Goal: Task Accomplishment & Management: Use online tool/utility

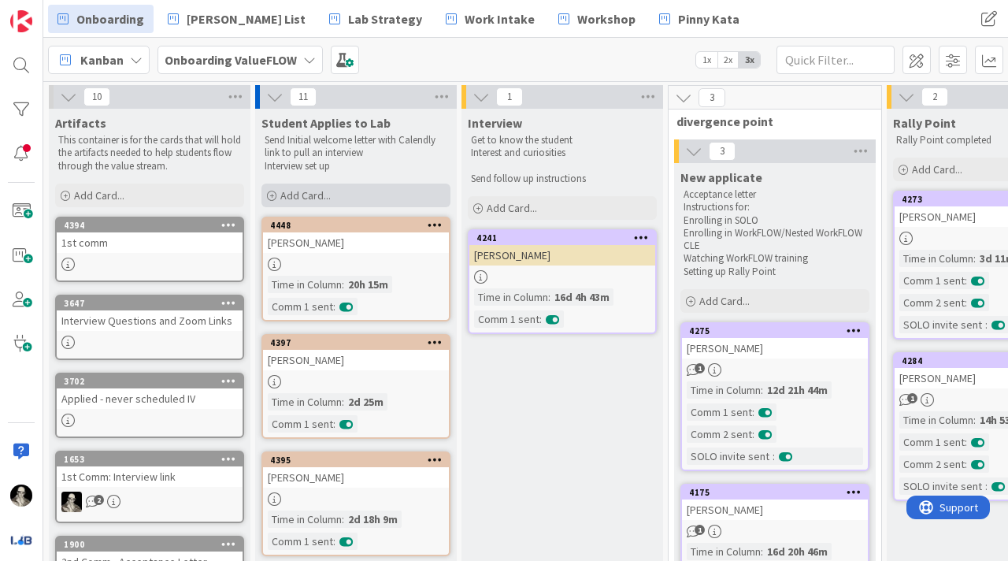
click at [295, 187] on div "Add Card..." at bounding box center [356, 196] width 189 height 24
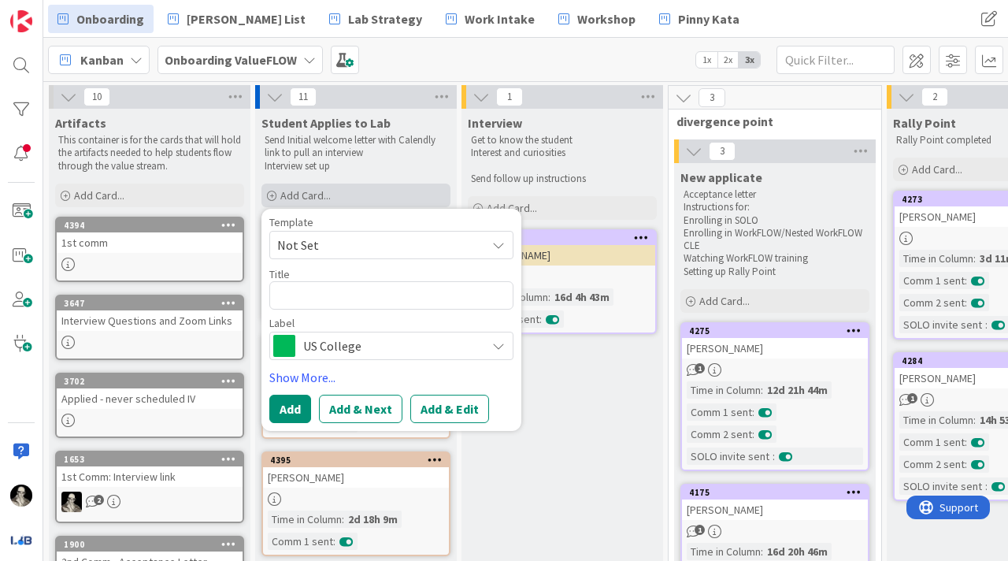
type textarea "x"
type textarea "M"
type textarea "x"
type textarea "Ma"
type textarea "x"
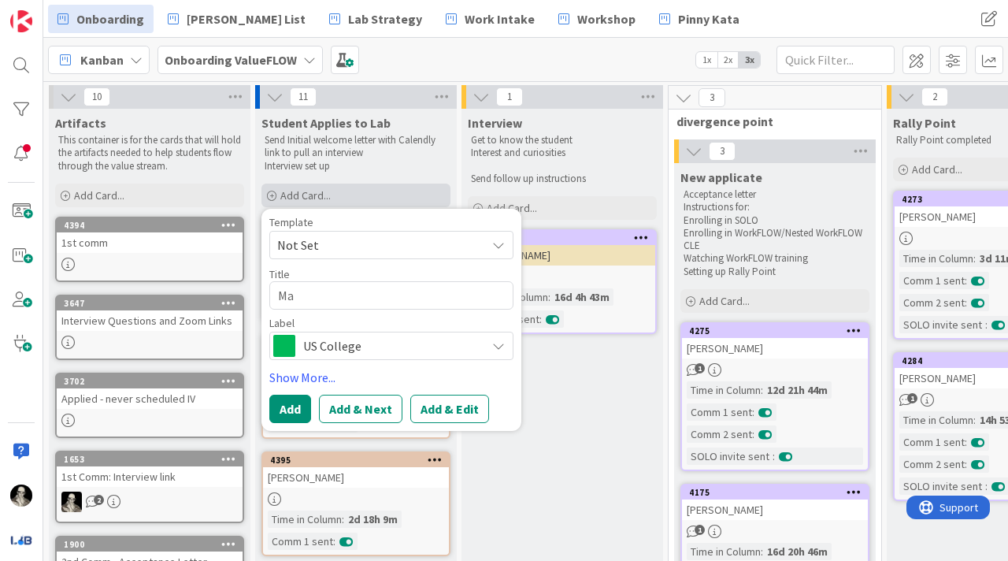
type textarea "Mat"
type textarea "x"
type textarea "[PERSON_NAME]"
type textarea "x"
type textarea "Matth"
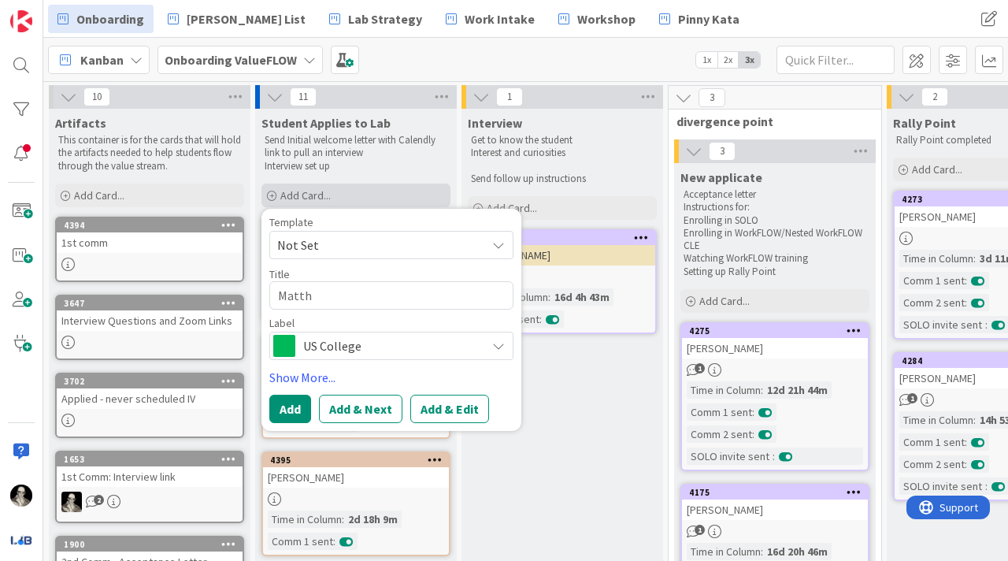
type textarea "x"
type textarea "Matthe"
type textarea "x"
type textarea "[PERSON_NAME]"
type textarea "x"
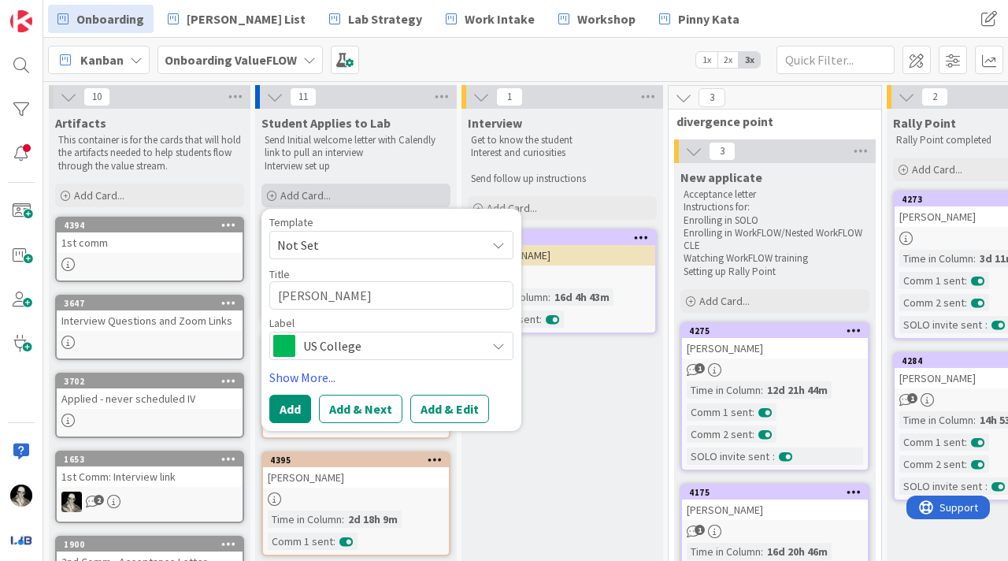
type textarea "[PERSON_NAME]"
type textarea "x"
type textarea "[PERSON_NAME]"
type textarea "x"
type textarea "[PERSON_NAME] [PERSON_NAME]"
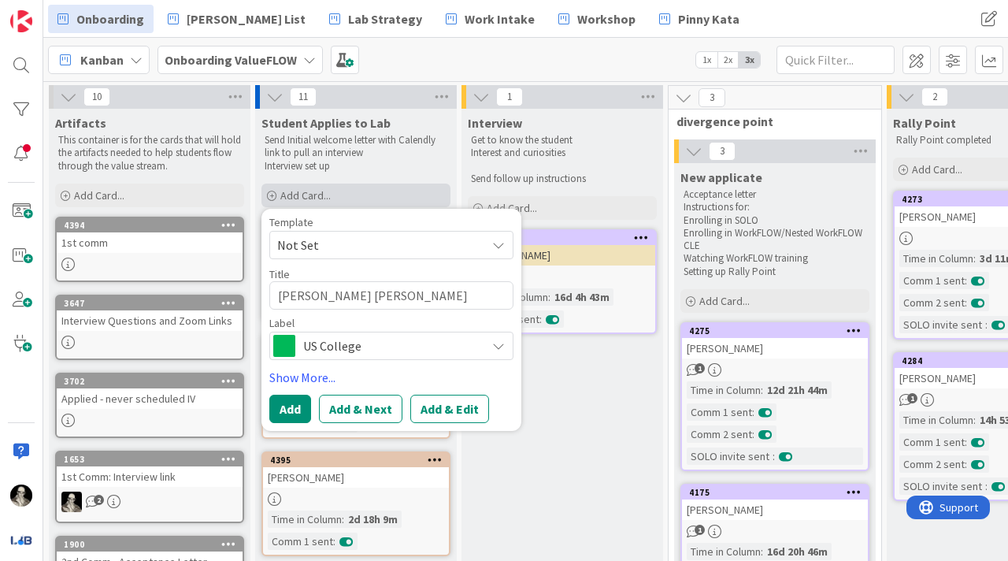
type textarea "x"
type textarea "[PERSON_NAME]"
type textarea "x"
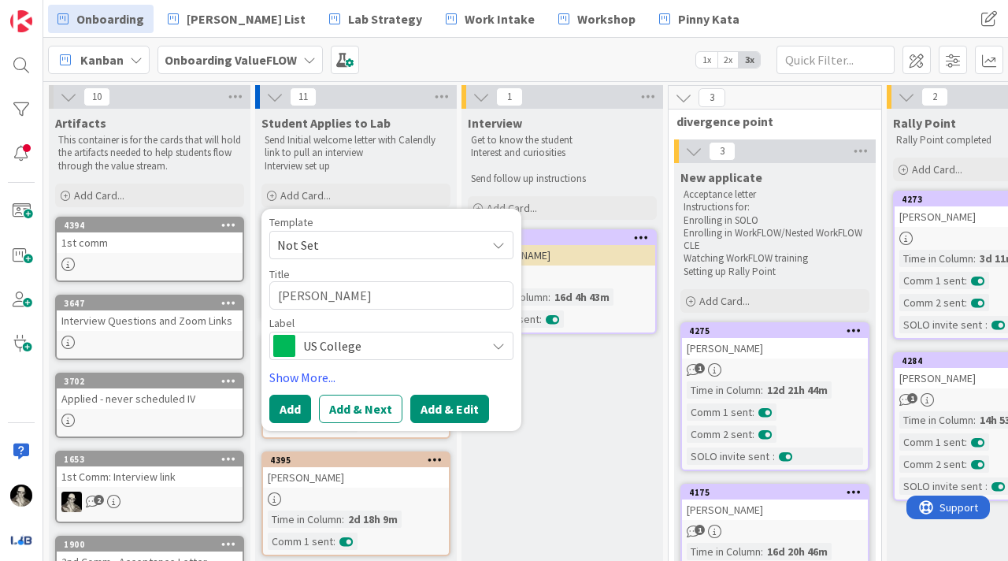
type textarea "[PERSON_NAME]"
click at [460, 407] on button "Add & Edit" at bounding box center [449, 409] width 79 height 28
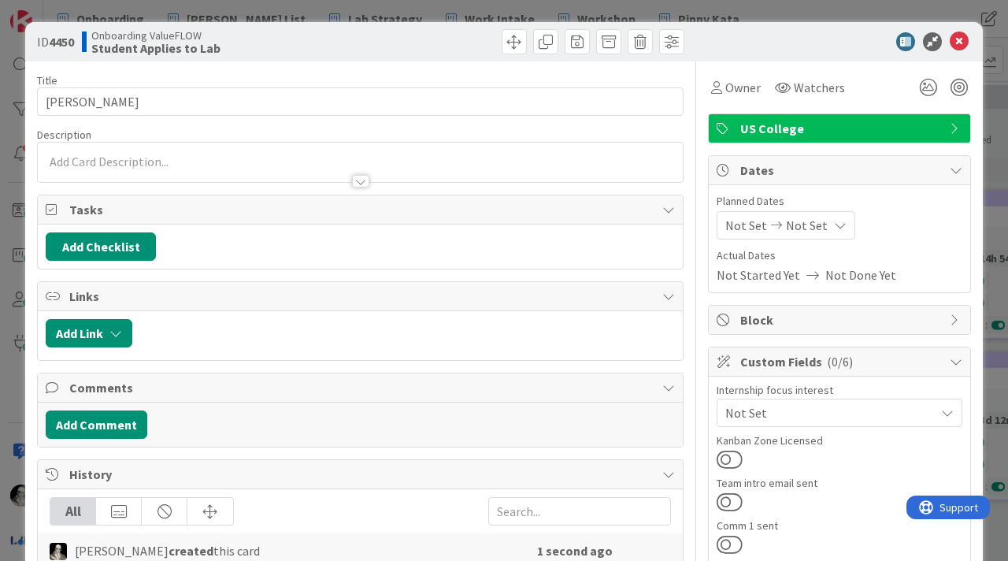
click at [179, 157] on div at bounding box center [360, 162] width 645 height 39
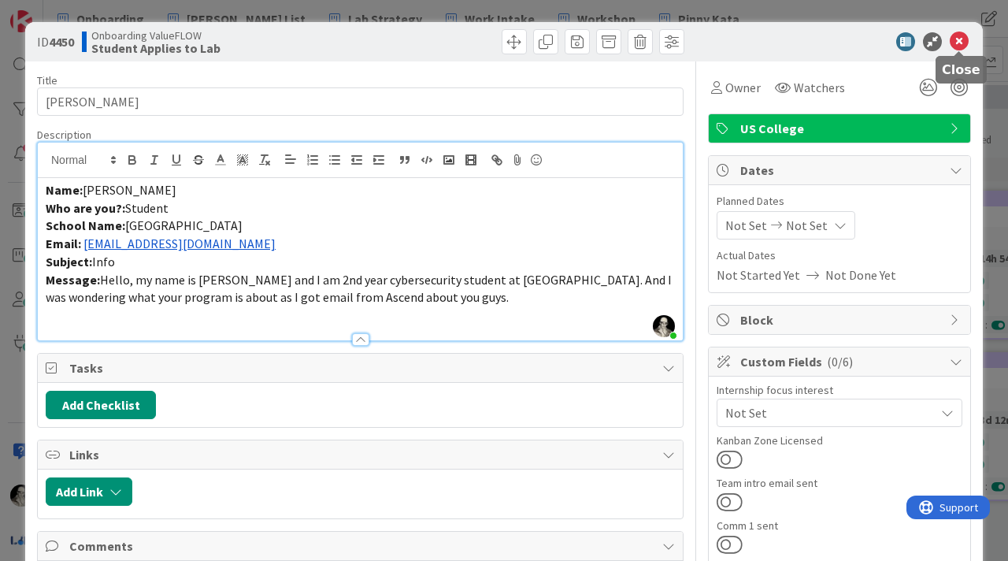
click at [956, 35] on icon at bounding box center [959, 41] width 19 height 19
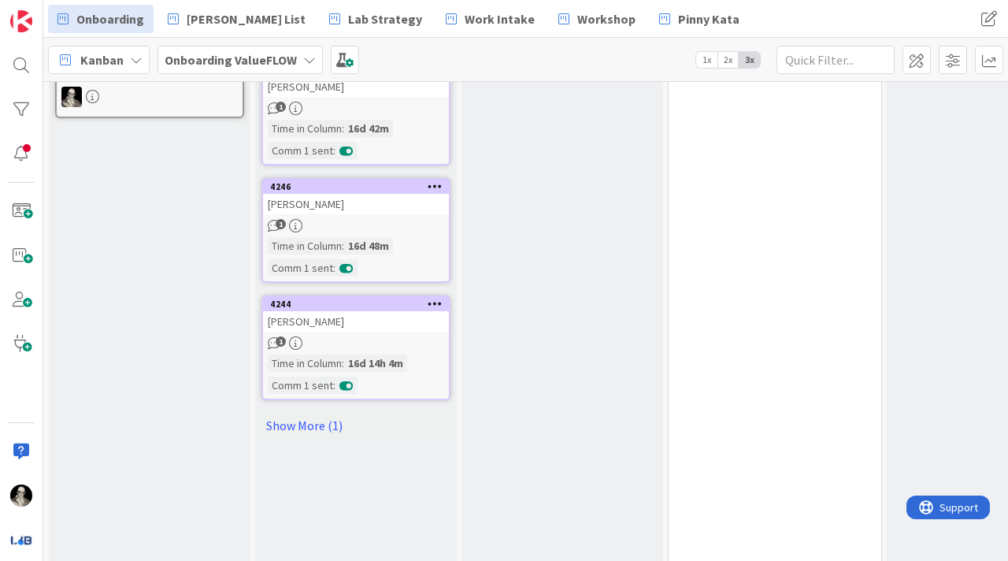
scroll to position [949, 0]
click at [315, 411] on link "Show More (1)" at bounding box center [356, 423] width 189 height 25
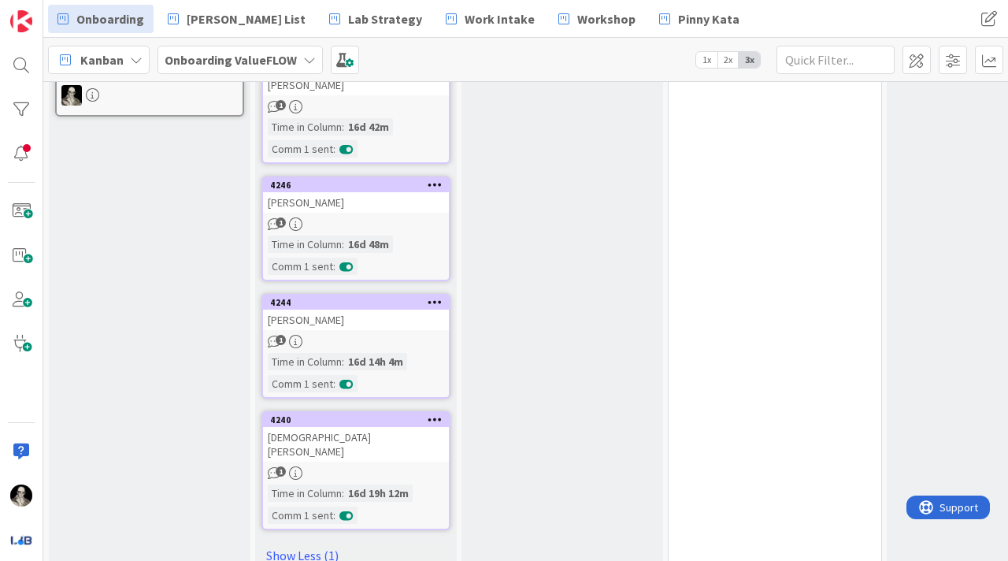
click at [399, 427] on div "[DEMOGRAPHIC_DATA][PERSON_NAME]" at bounding box center [356, 444] width 186 height 35
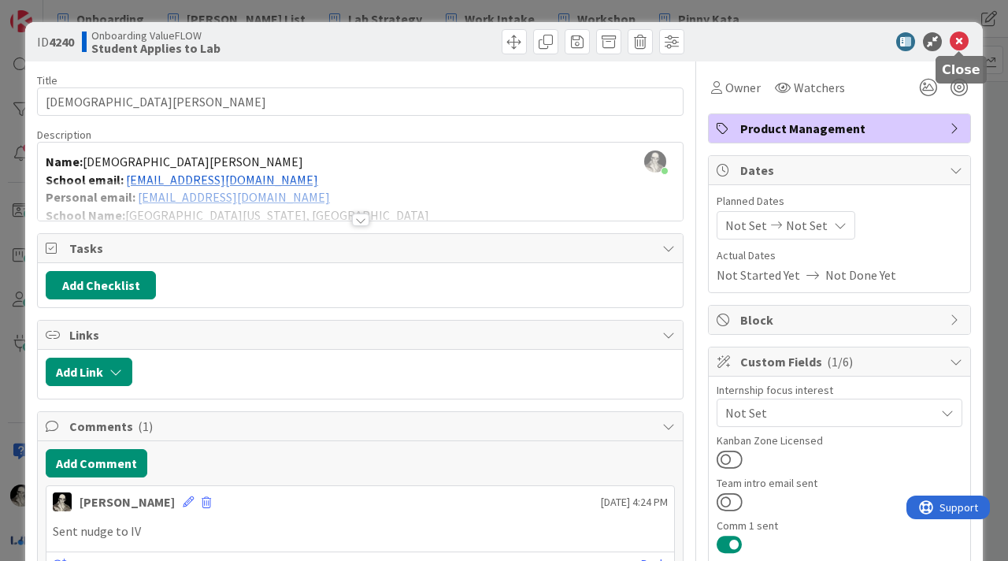
click at [960, 45] on icon at bounding box center [959, 41] width 19 height 19
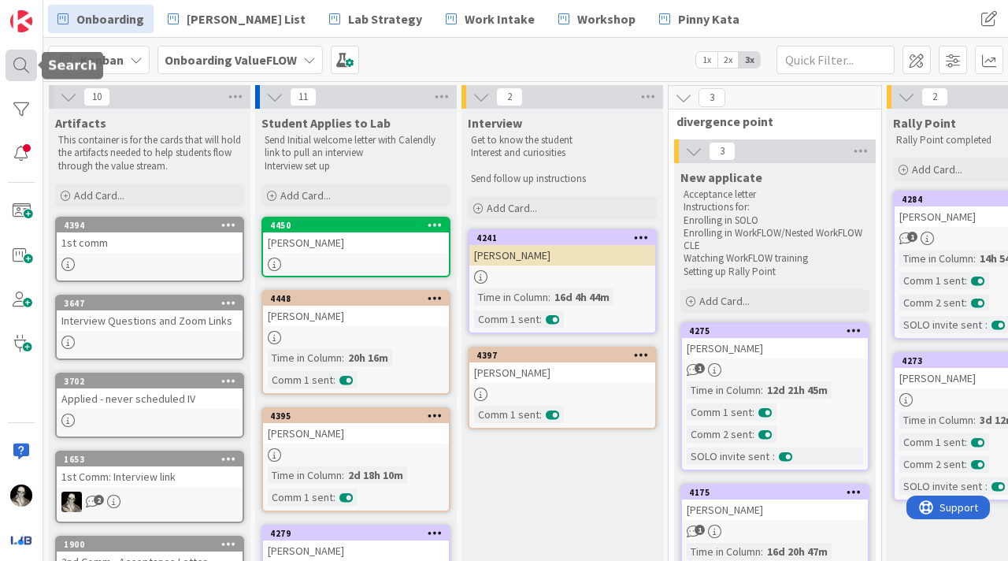
click at [21, 58] on div at bounding box center [22, 66] width 32 height 32
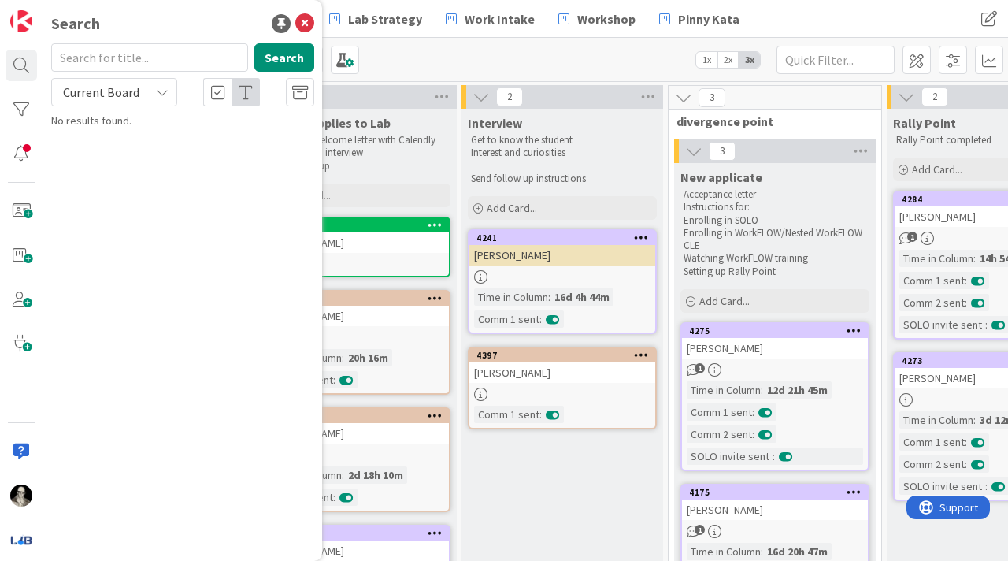
click at [136, 54] on input "text" at bounding box center [149, 57] width 197 height 28
type input "drew"
click at [287, 49] on button "Search" at bounding box center [284, 57] width 60 height 28
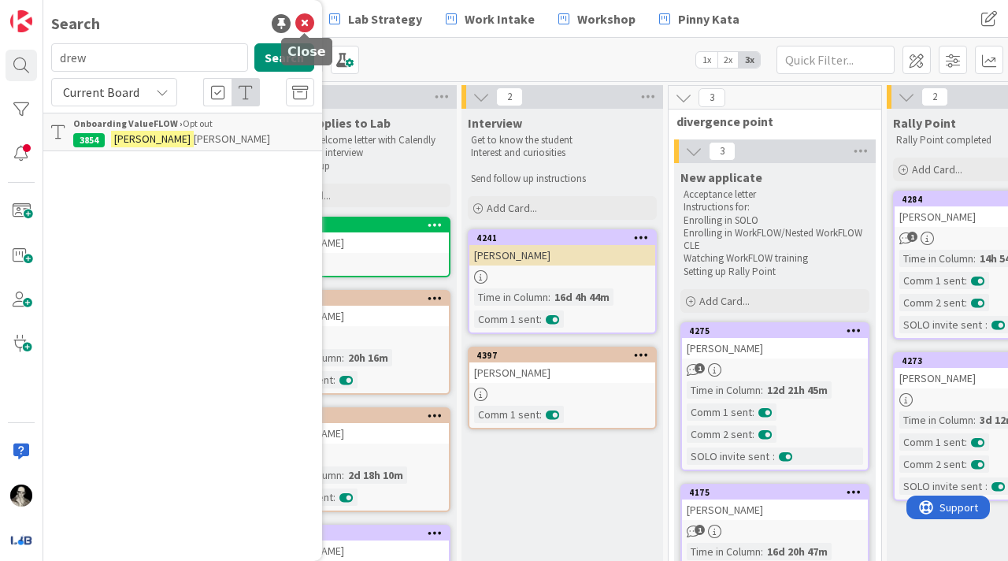
click at [304, 17] on icon at bounding box center [304, 23] width 19 height 19
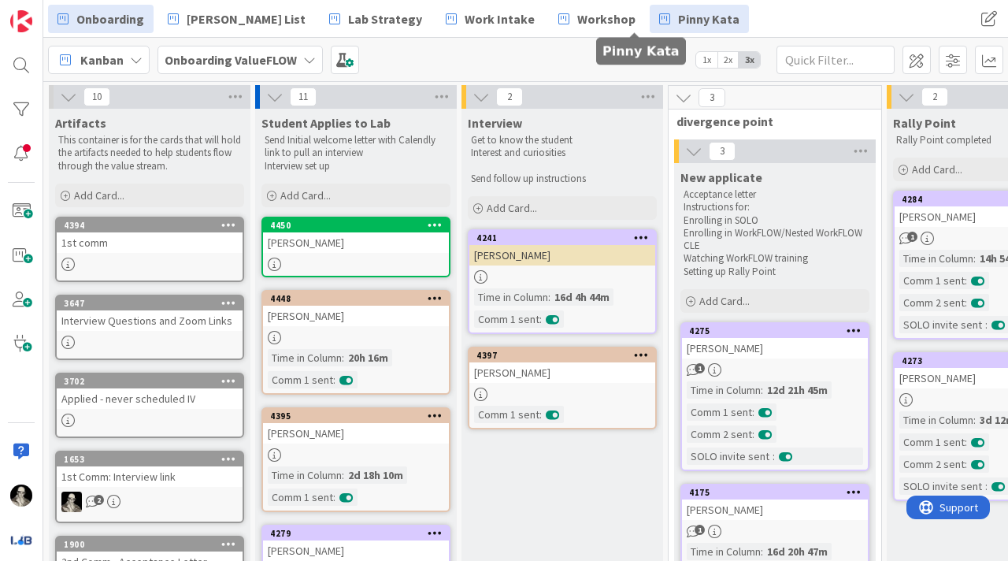
click at [678, 17] on span "Pinny Kata" at bounding box center [708, 18] width 61 height 19
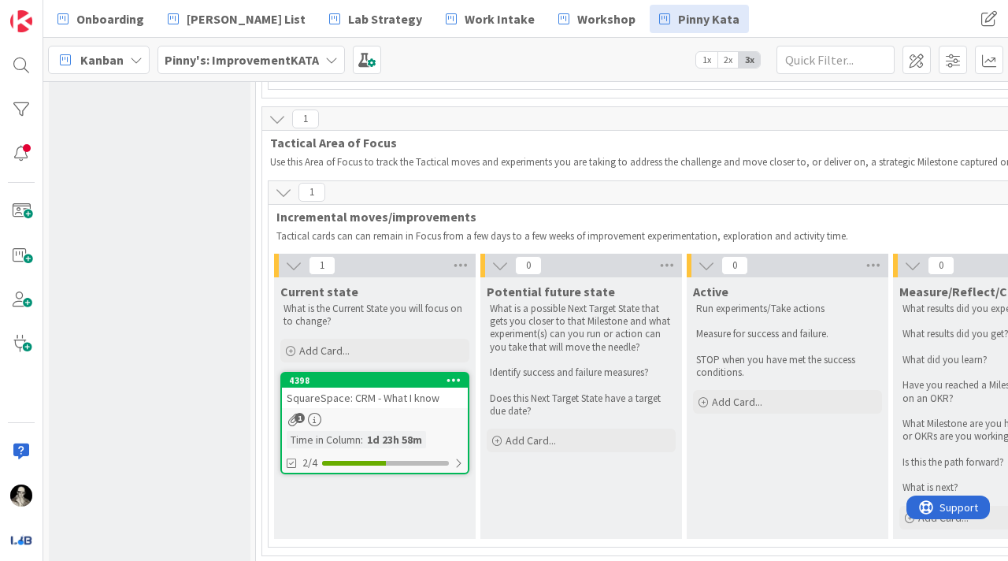
scroll to position [811, 0]
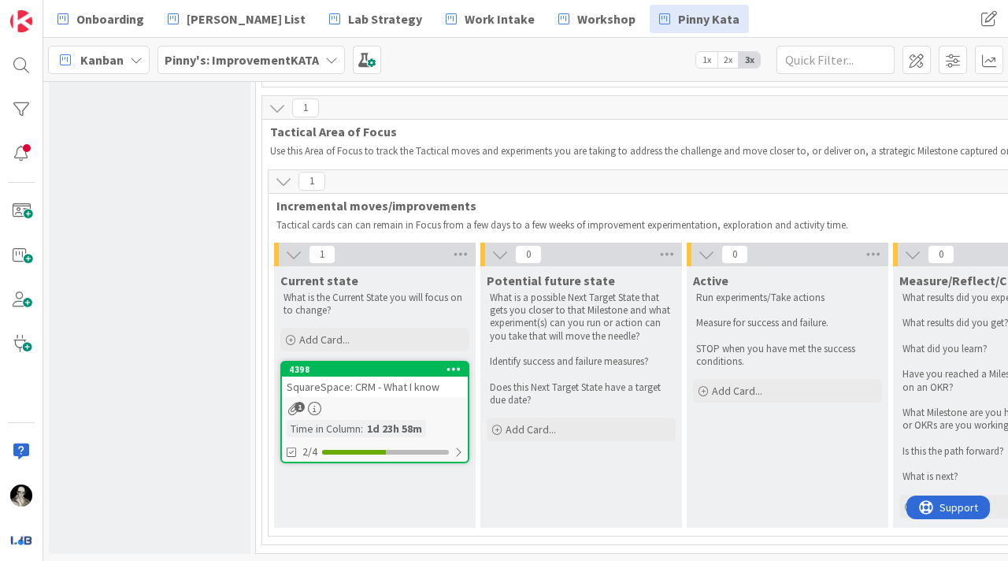
click at [393, 392] on div "SquareSpace: CRM - What I know" at bounding box center [375, 387] width 186 height 20
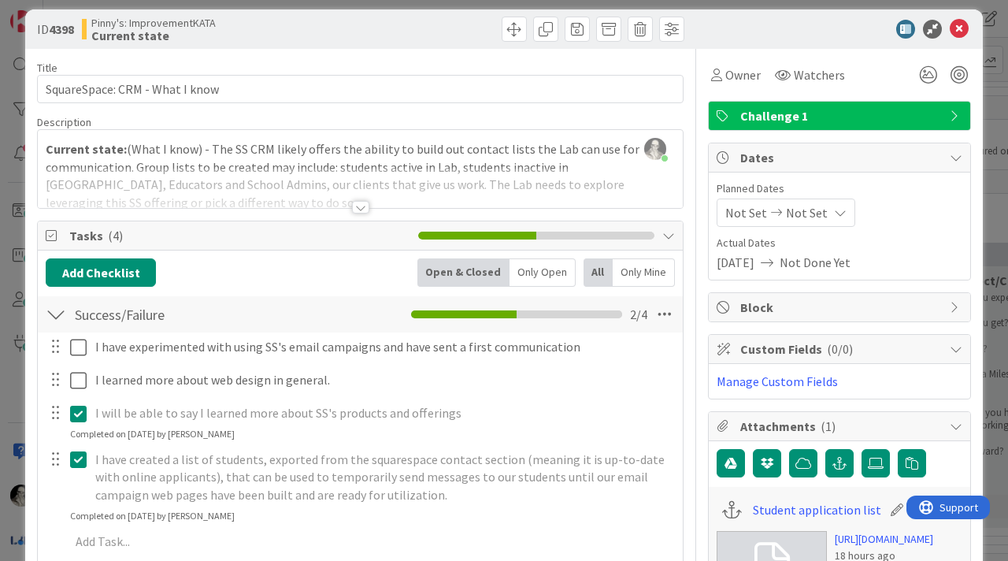
scroll to position [6, 0]
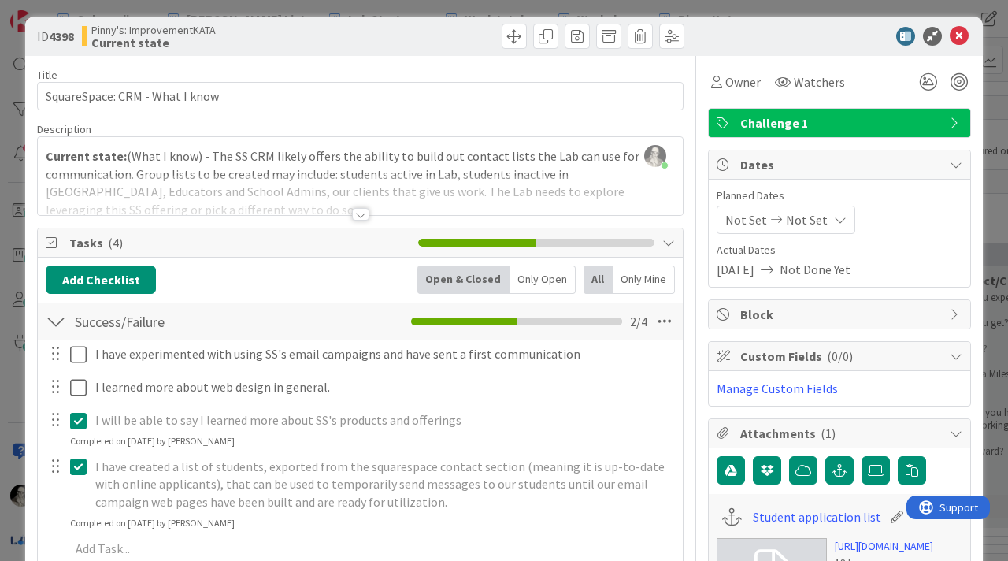
click at [362, 210] on div at bounding box center [360, 214] width 17 height 13
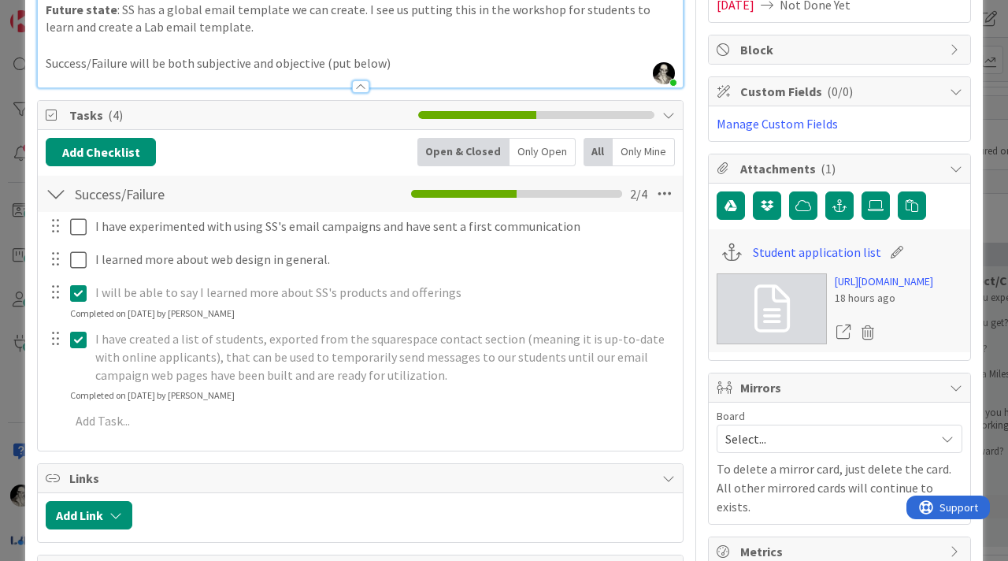
scroll to position [275, 0]
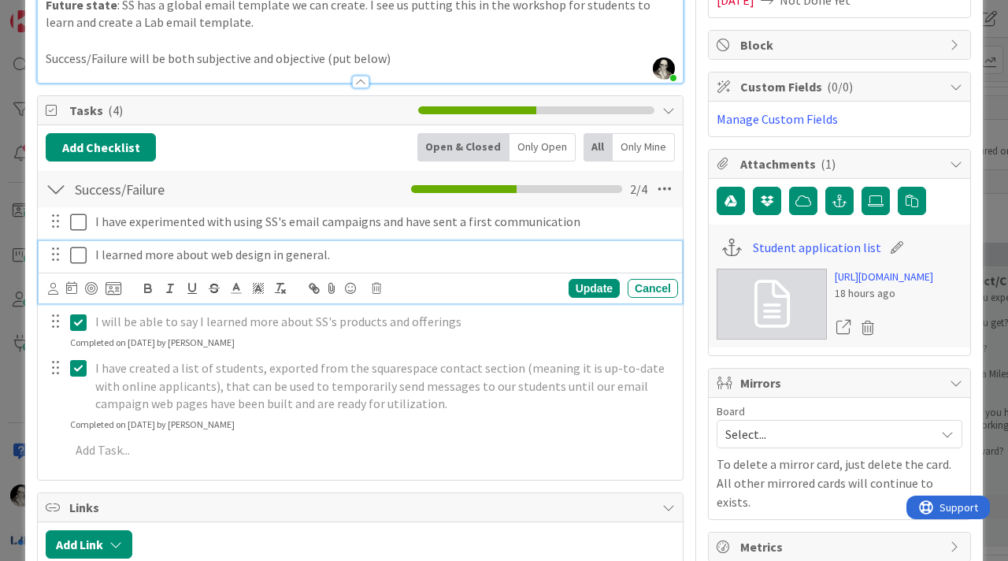
click at [77, 251] on icon at bounding box center [82, 255] width 24 height 19
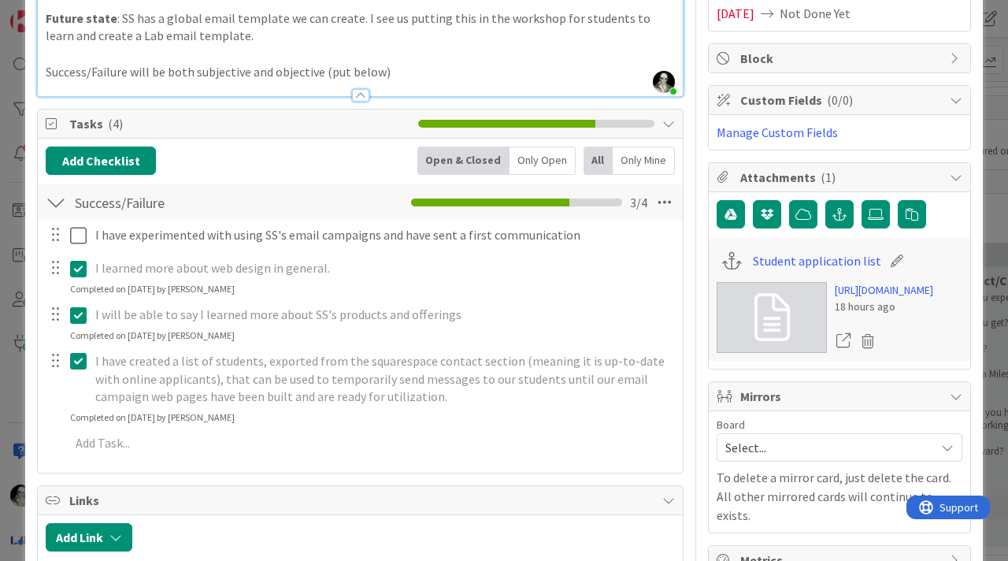
scroll to position [255, 0]
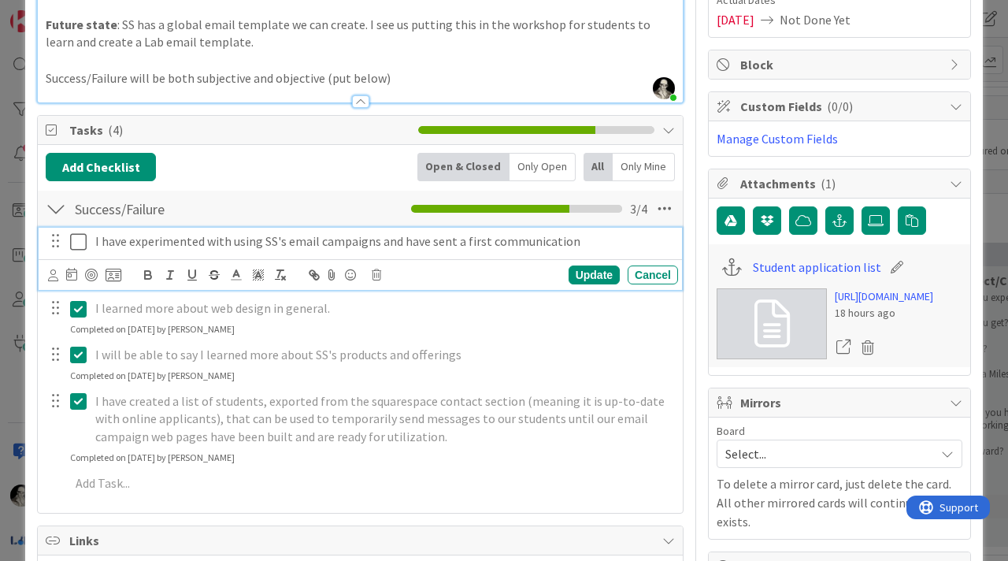
click at [515, 247] on p "I have experimented with using SS's email campaigns and have sent a first commu…" at bounding box center [383, 241] width 577 height 18
click at [579, 239] on p "I have experimented with using SS's email campaigns and have sent a first commu…" at bounding box center [383, 241] width 577 height 18
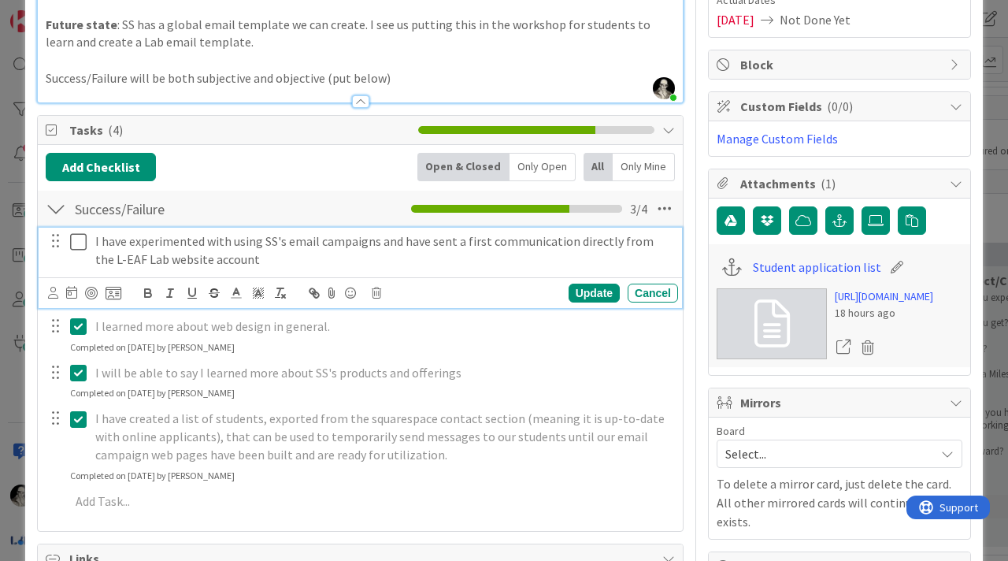
click at [581, 273] on div "I have experimented with using SS's email campaigns and have sent a first commu…" at bounding box center [361, 268] width 644 height 80
click at [581, 289] on div "Update" at bounding box center [594, 293] width 51 height 19
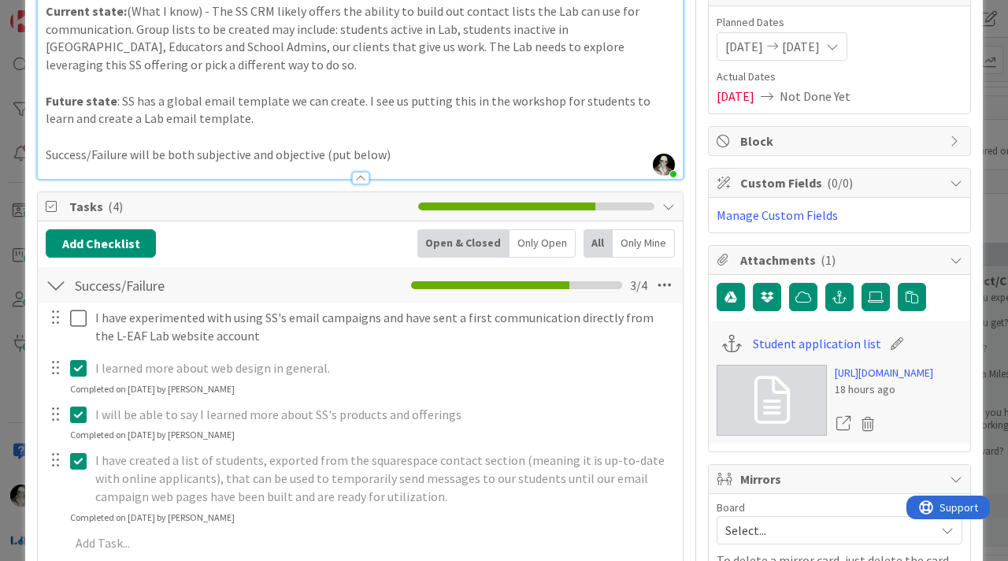
scroll to position [0, 0]
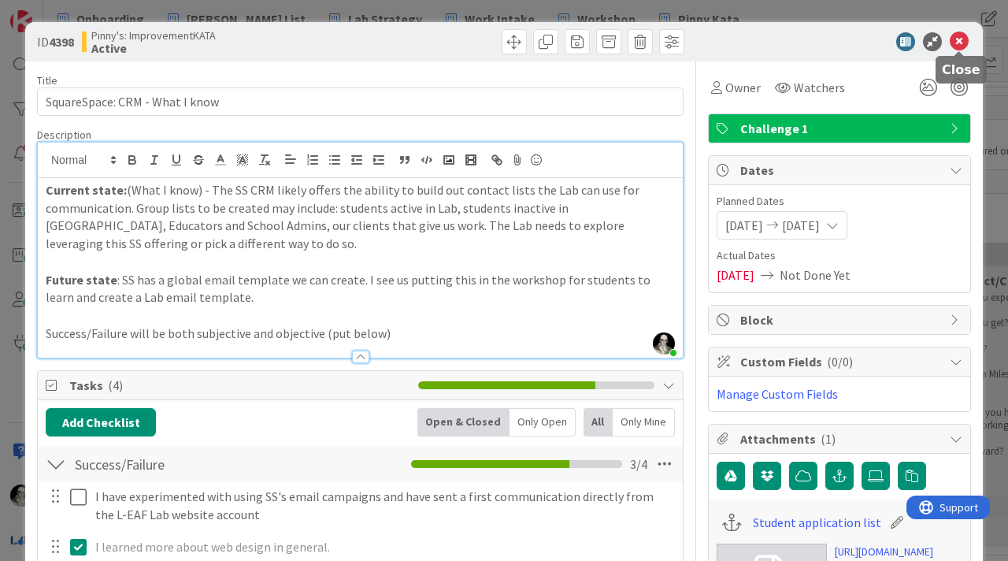
click at [956, 37] on icon at bounding box center [959, 41] width 19 height 19
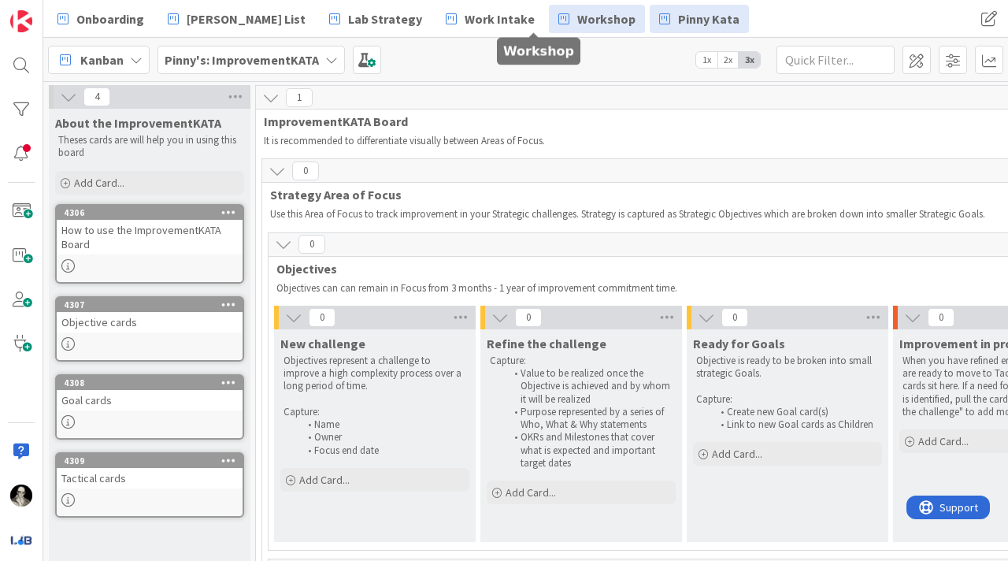
click at [577, 10] on span "Workshop" at bounding box center [606, 18] width 58 height 19
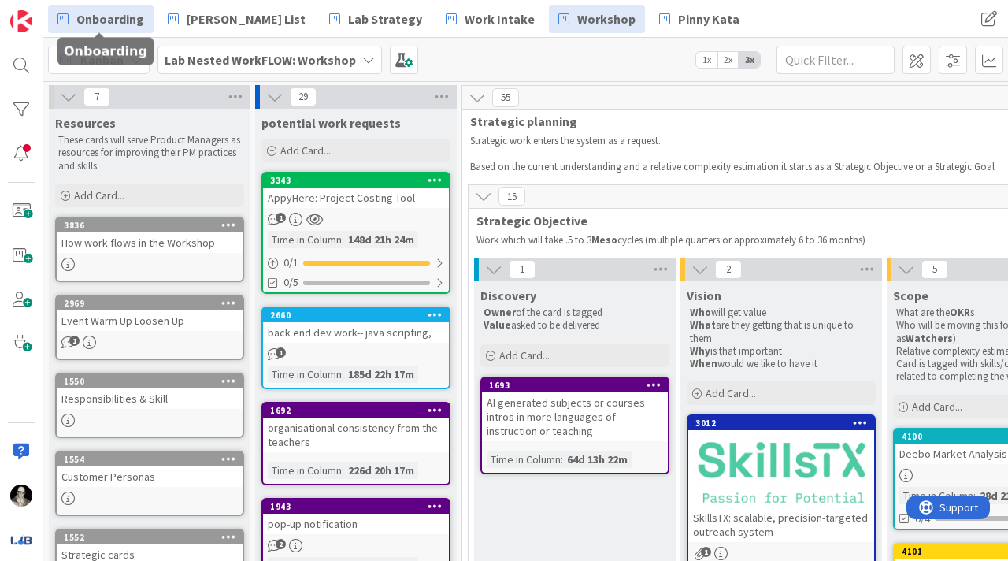
click at [118, 10] on span "Onboarding" at bounding box center [110, 18] width 68 height 19
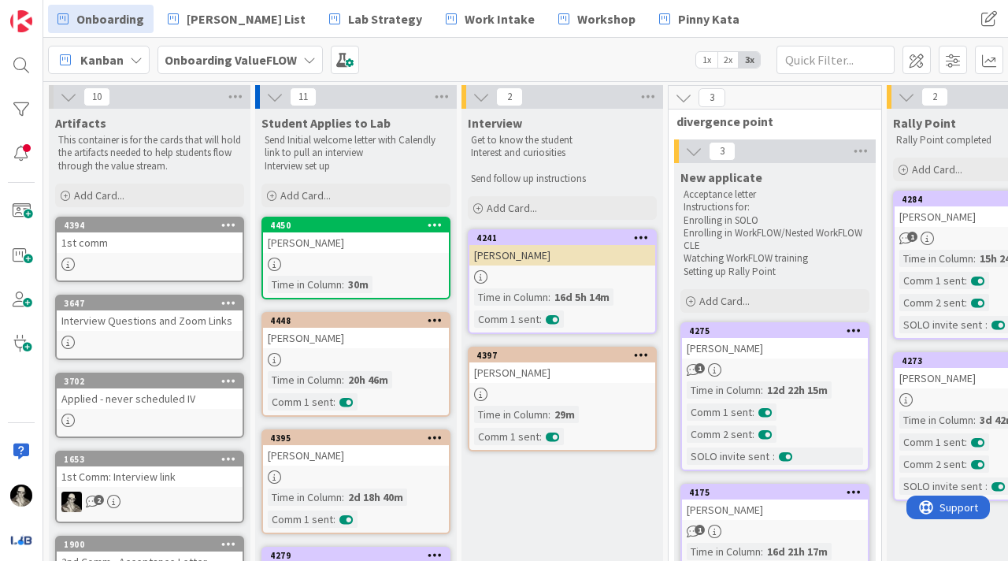
click at [358, 248] on div "[PERSON_NAME]" at bounding box center [356, 242] width 186 height 20
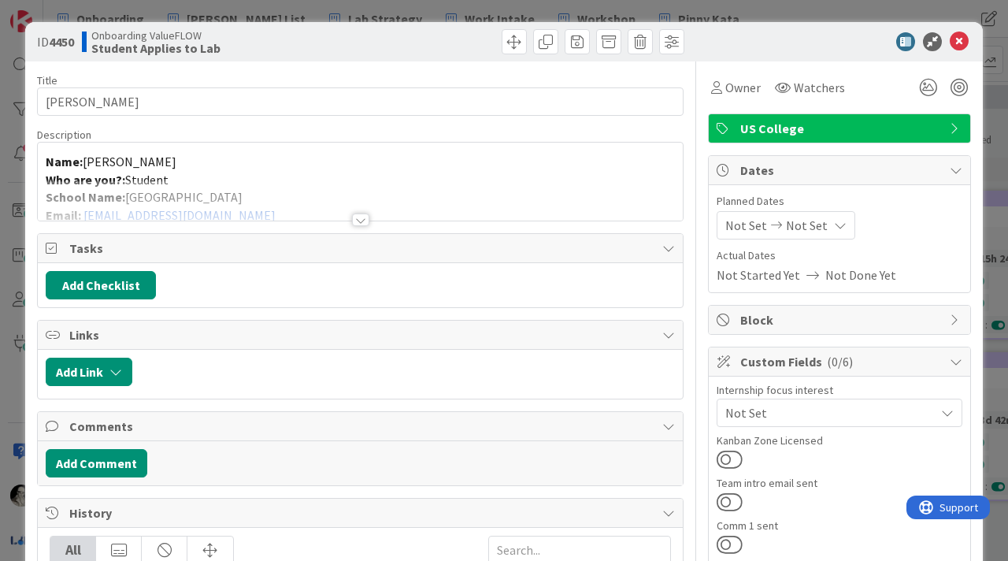
click at [359, 214] on div at bounding box center [360, 220] width 17 height 13
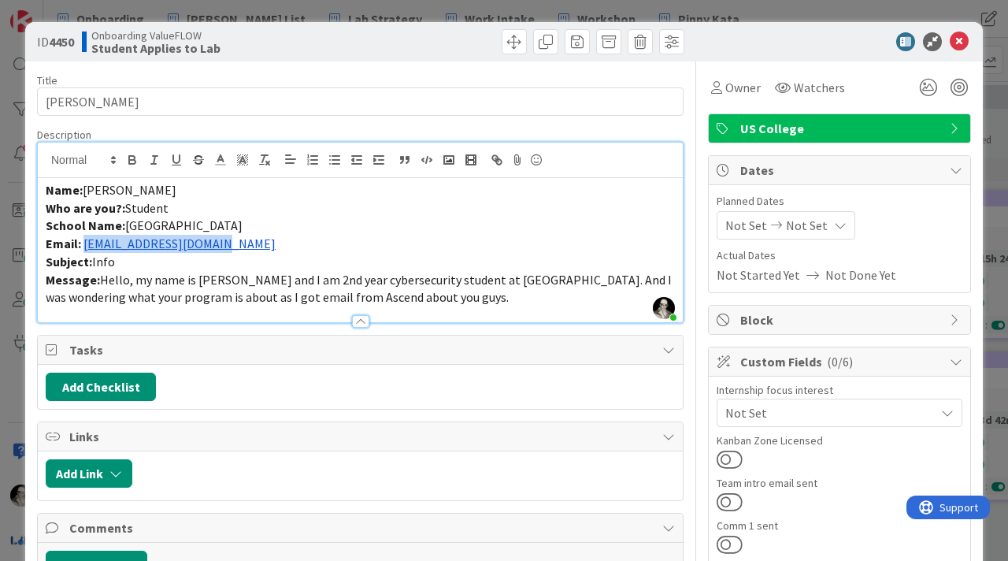
drag, startPoint x: 241, startPoint y: 250, endPoint x: 86, endPoint y: 243, distance: 155.4
click at [86, 241] on p "Email: [EMAIL_ADDRESS][DOMAIN_NAME]" at bounding box center [360, 244] width 629 height 18
copy link "[EMAIL_ADDRESS][DOMAIN_NAME]"
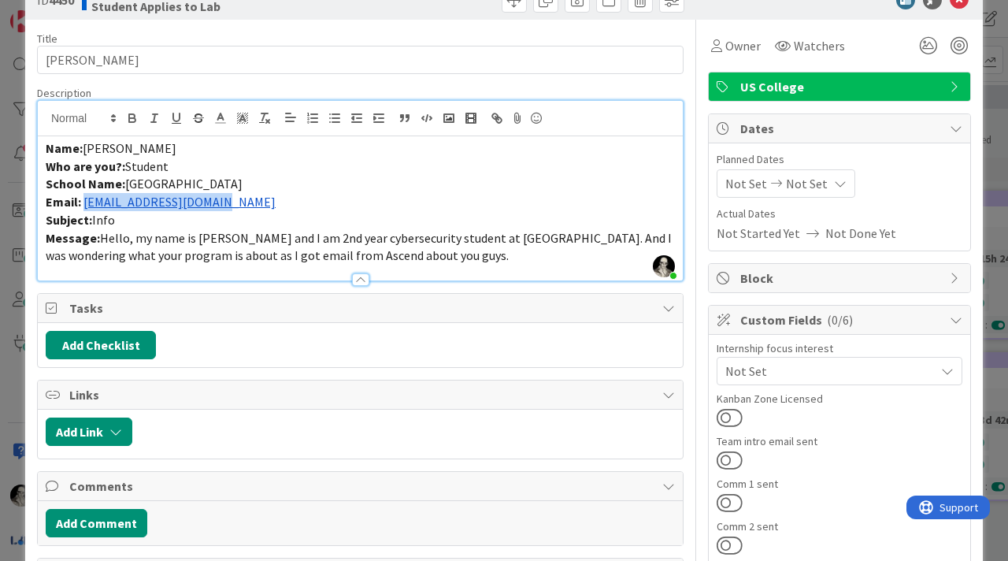
scroll to position [49, 0]
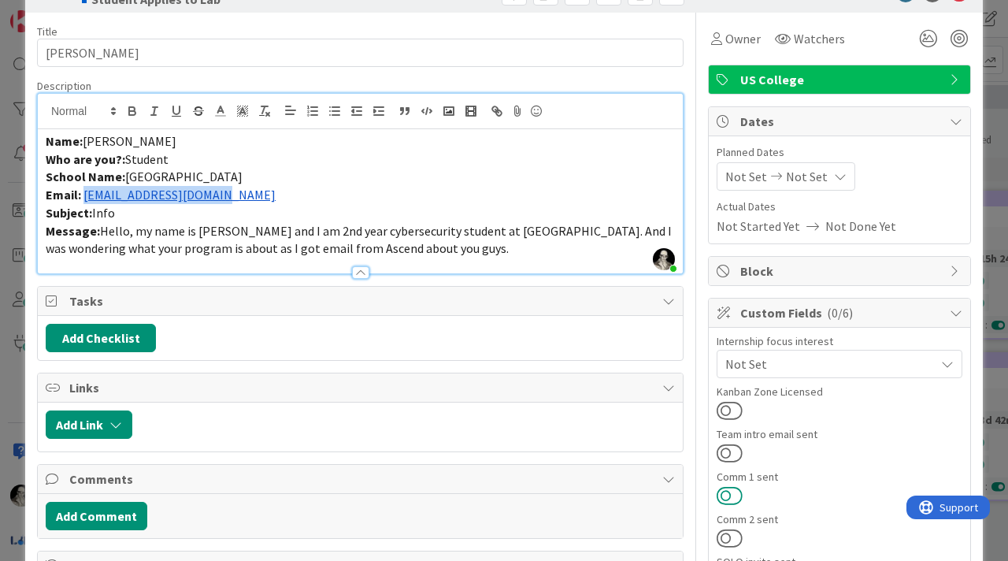
click at [727, 491] on button at bounding box center [730, 495] width 26 height 20
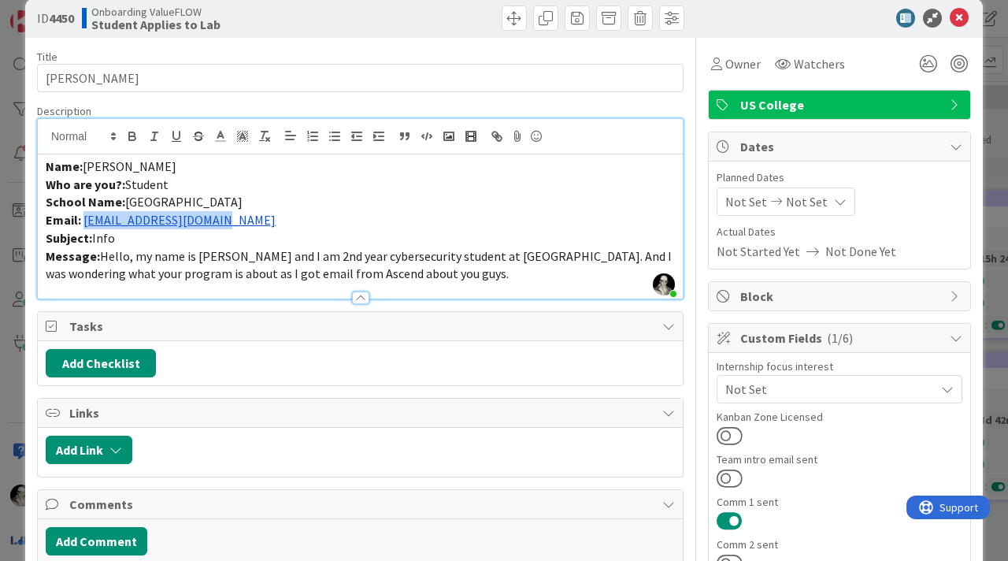
scroll to position [0, 0]
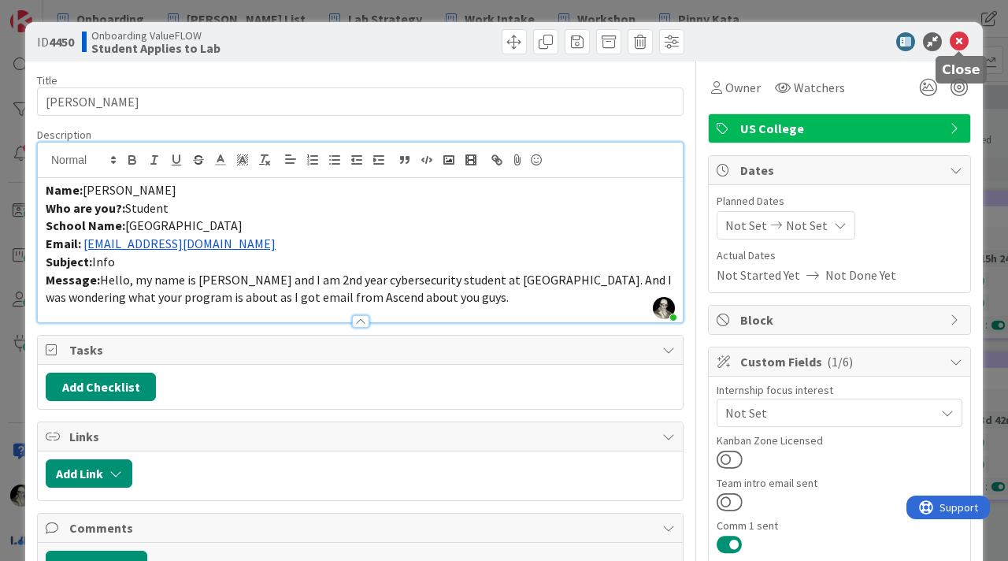
click at [960, 38] on icon at bounding box center [959, 41] width 19 height 19
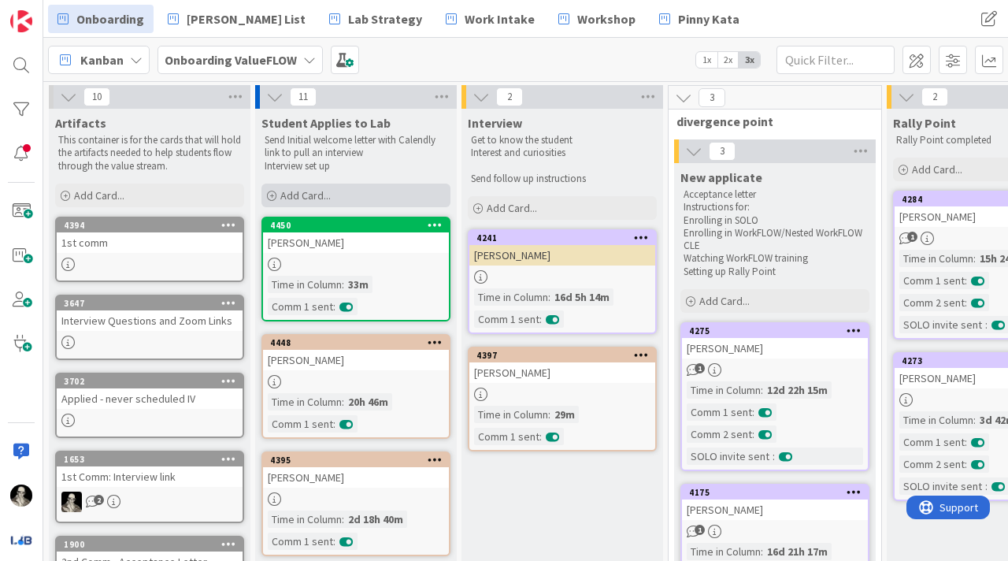
click at [313, 191] on span "Add Card..." at bounding box center [305, 195] width 50 height 14
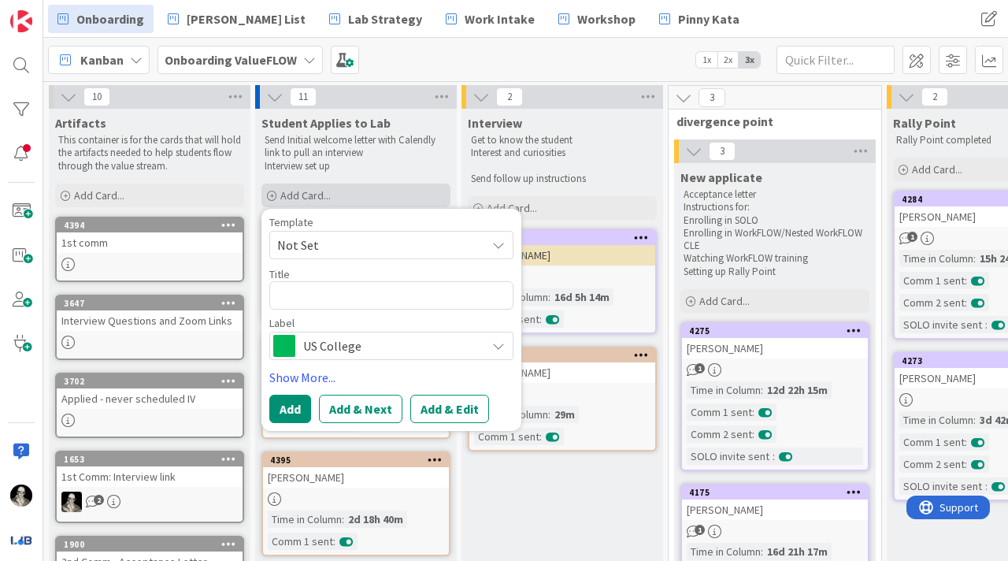
type textarea "x"
type textarea "S"
type textarea "x"
type textarea "Sh"
type textarea "x"
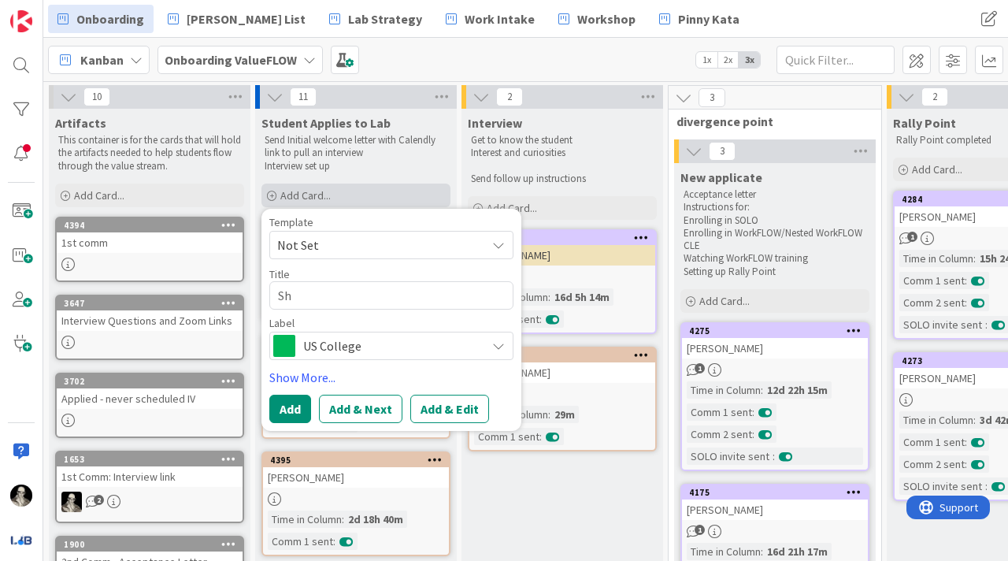
type textarea "She"
type textarea "x"
type textarea "Sher"
type textarea "x"
type textarea "[PERSON_NAME]"
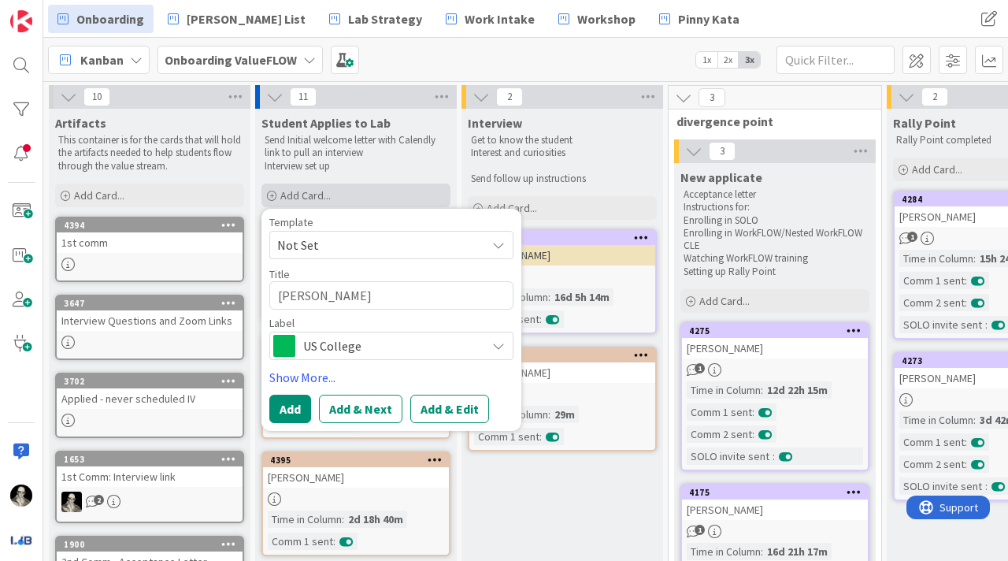
type textarea "x"
type textarea "[PERSON_NAME]"
type textarea "x"
type textarea "[PERSON_NAME]"
type textarea "x"
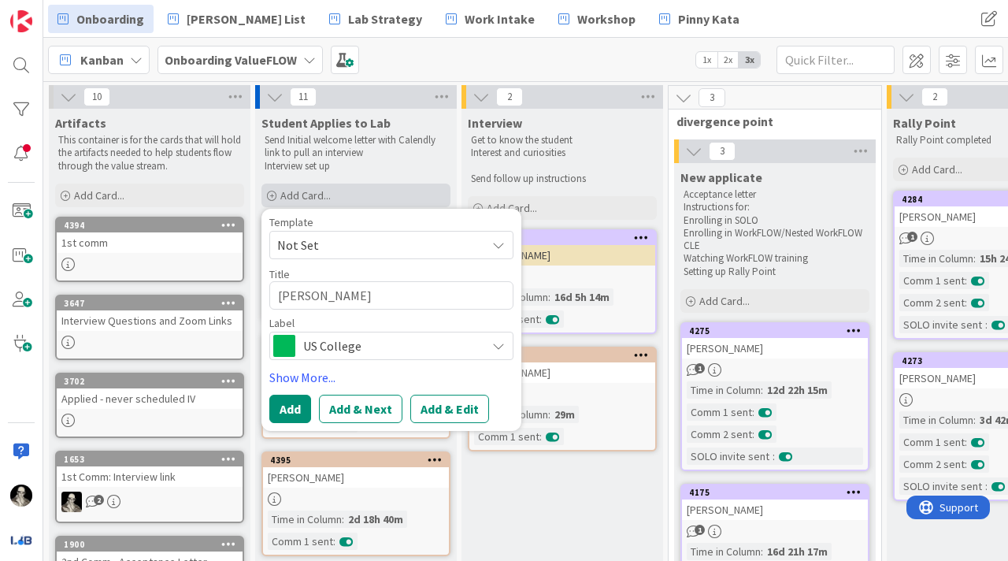
type textarea "[PERSON_NAME]"
type textarea "x"
type textarea "[PERSON_NAME]"
type textarea "x"
type textarea "[PERSON_NAME]"
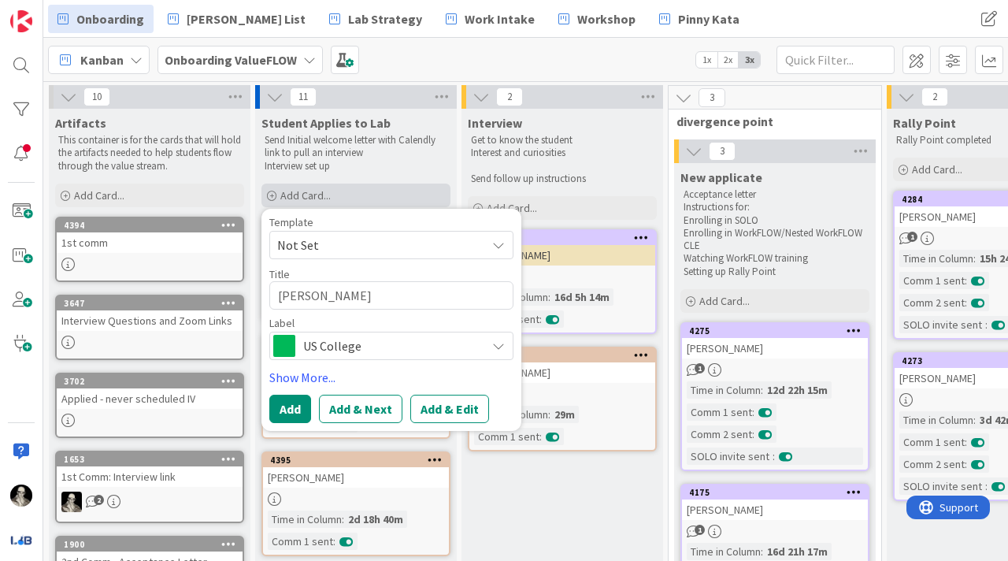
type textarea "x"
type textarea "[PERSON_NAME]"
type textarea "x"
type textarea "[PERSON_NAME]"
type textarea "x"
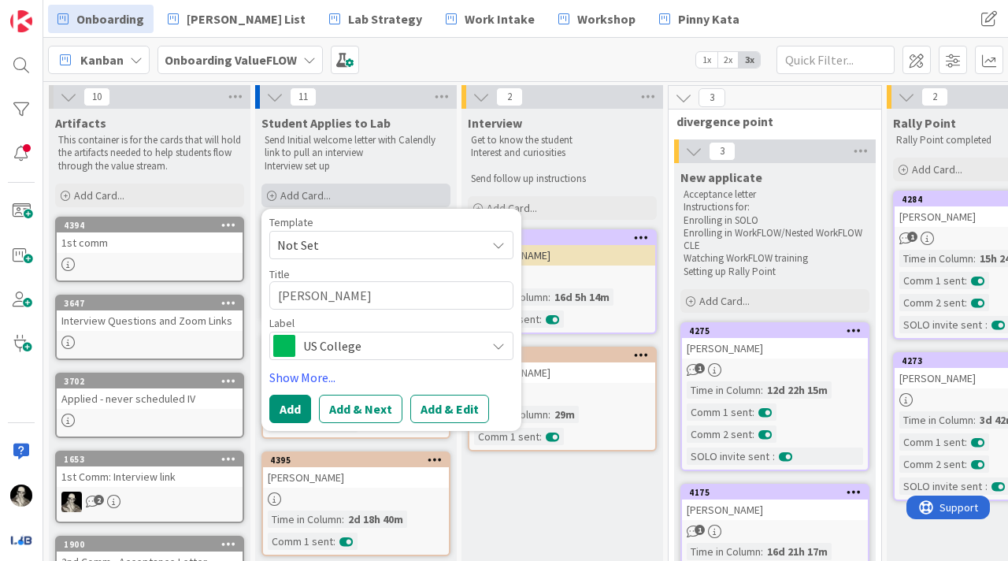
type textarea "[PERSON_NAME]"
type textarea "x"
type textarea "[PERSON_NAME]"
type textarea "x"
type textarea "[PERSON_NAME]"
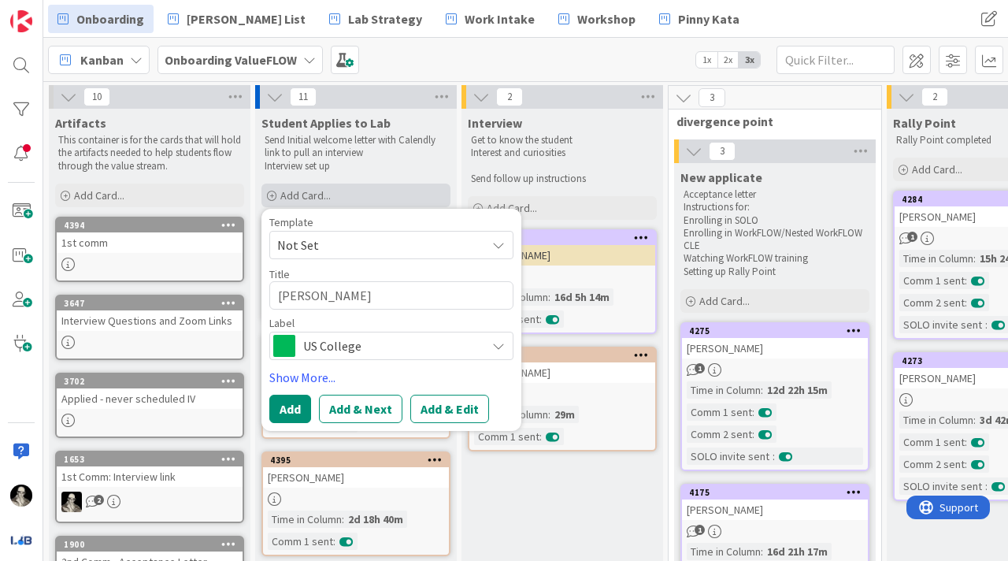
type textarea "x"
type textarea "[PERSON_NAME]"
click at [293, 403] on button "Add" at bounding box center [290, 409] width 42 height 28
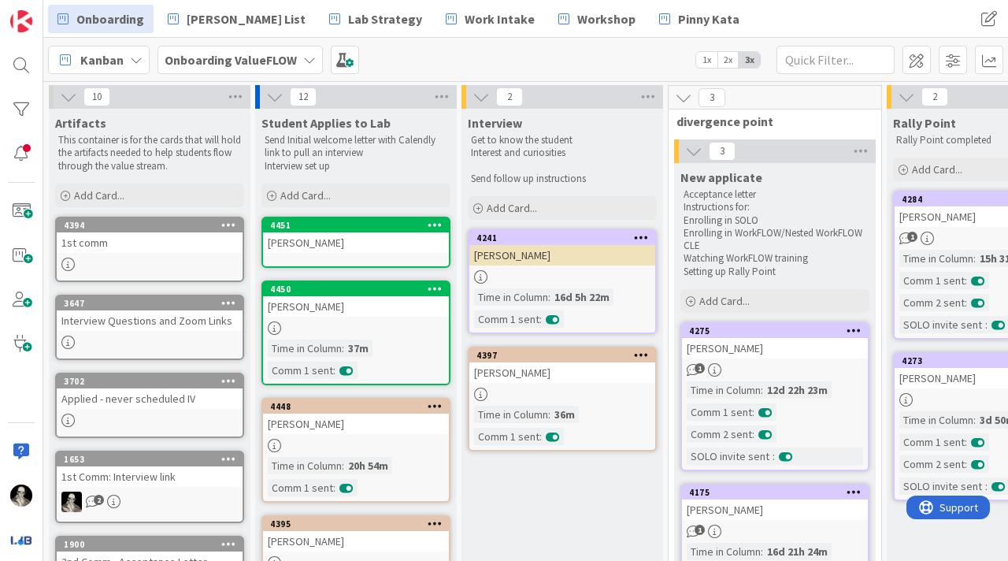
click at [369, 243] on div "[PERSON_NAME]" at bounding box center [356, 242] width 186 height 20
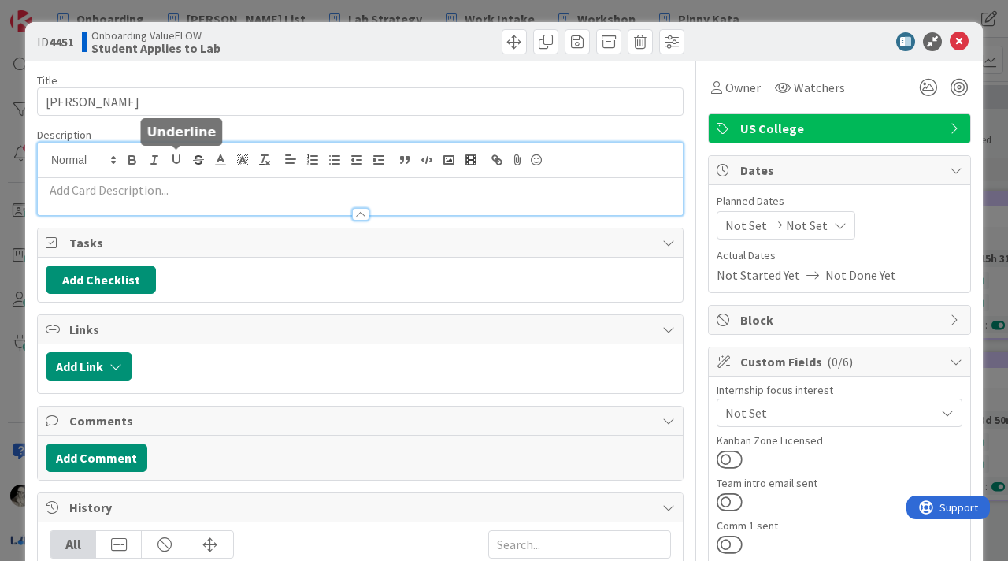
click at [170, 159] on div at bounding box center [360, 179] width 645 height 72
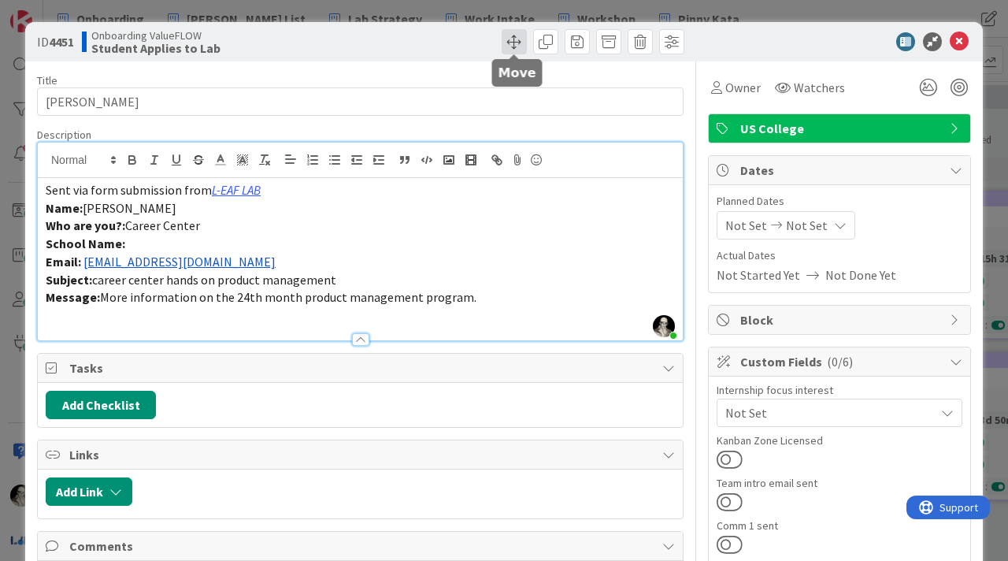
click at [513, 39] on span at bounding box center [514, 41] width 25 height 25
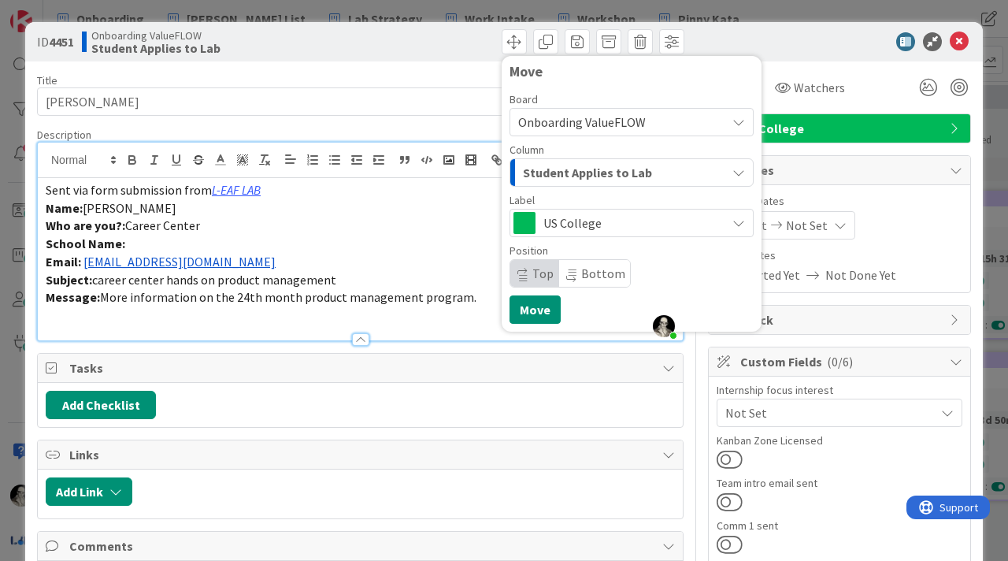
click at [551, 213] on span "US College" at bounding box center [631, 223] width 175 height 22
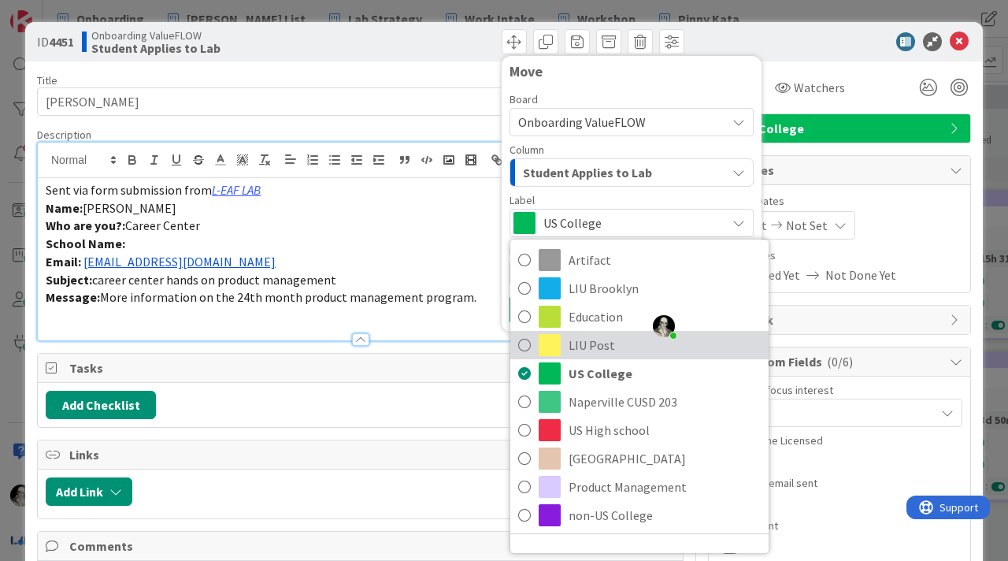
scroll to position [24, 0]
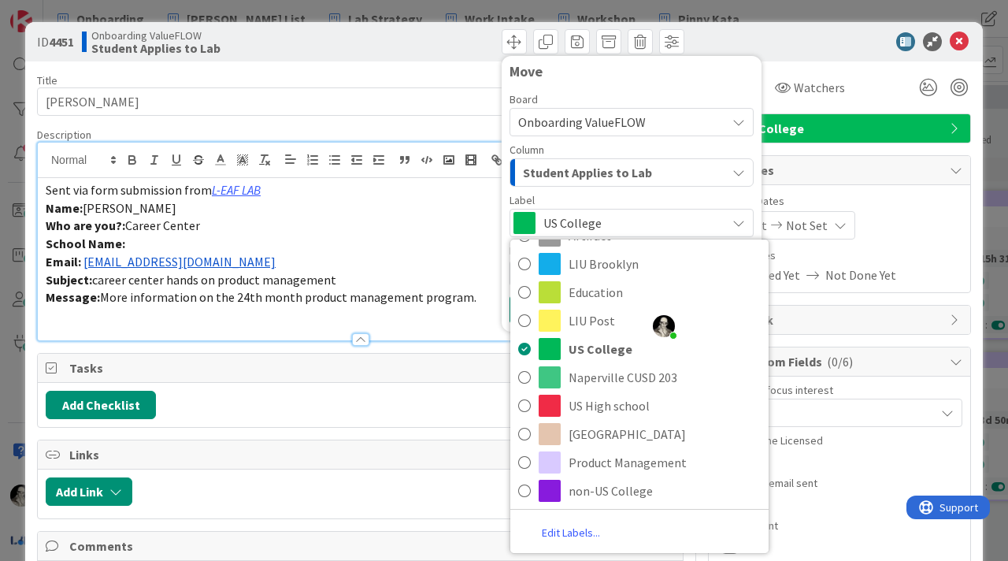
click at [592, 169] on span "Student Applies to Lab" at bounding box center [587, 172] width 129 height 20
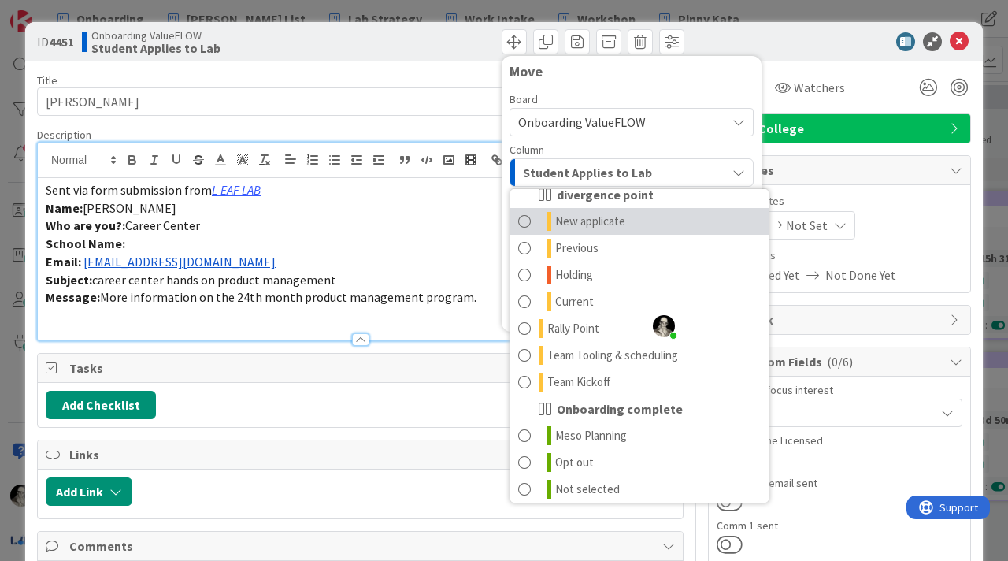
scroll to position [101, 0]
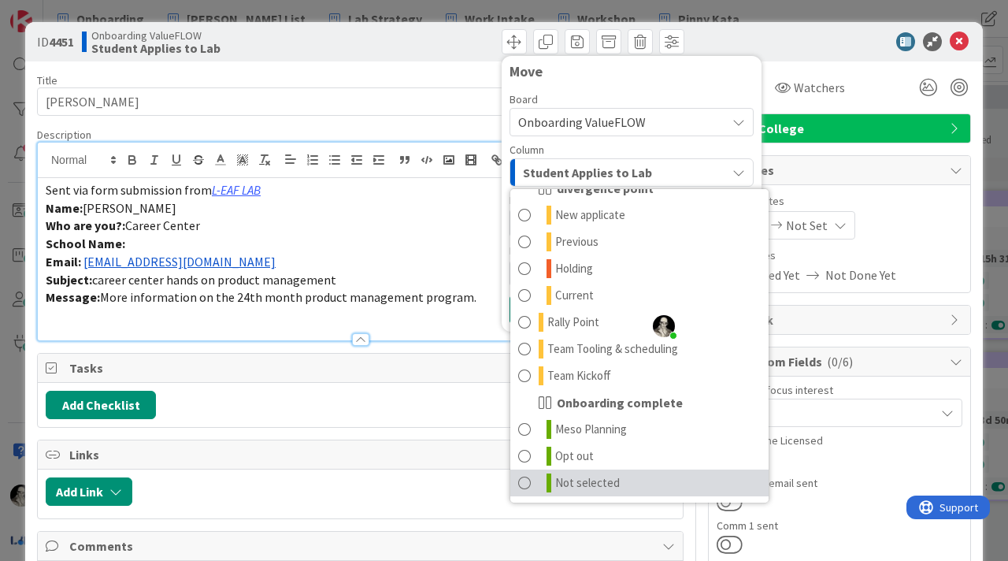
click at [522, 481] on span at bounding box center [524, 482] width 13 height 19
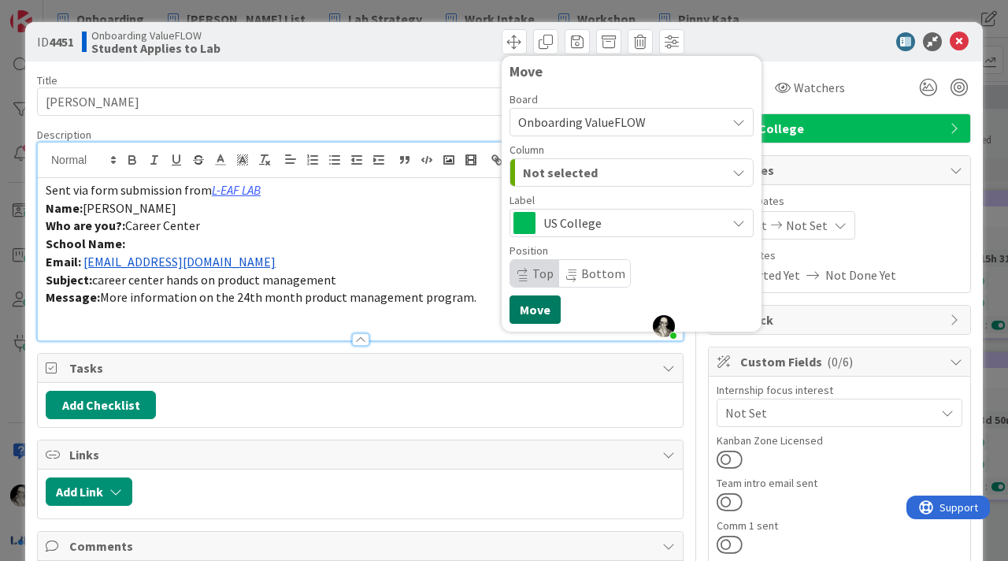
click at [530, 304] on button "Move" at bounding box center [535, 309] width 51 height 28
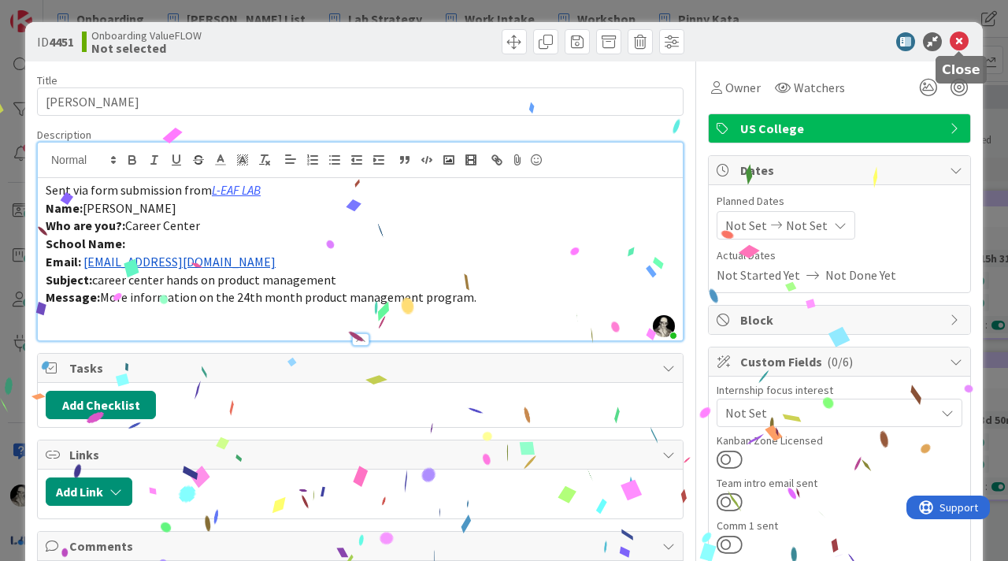
click at [959, 41] on icon at bounding box center [959, 41] width 19 height 19
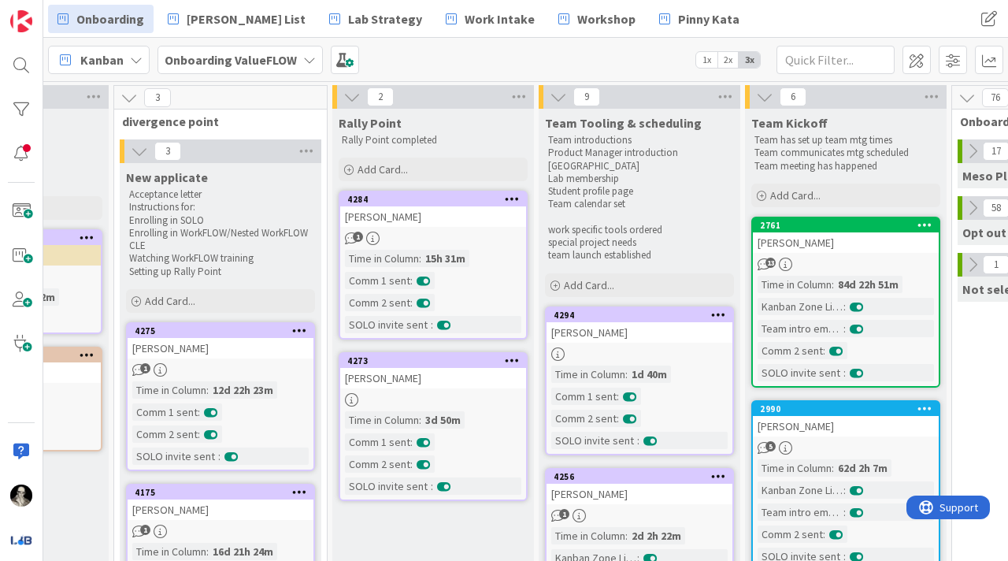
scroll to position [0, 801]
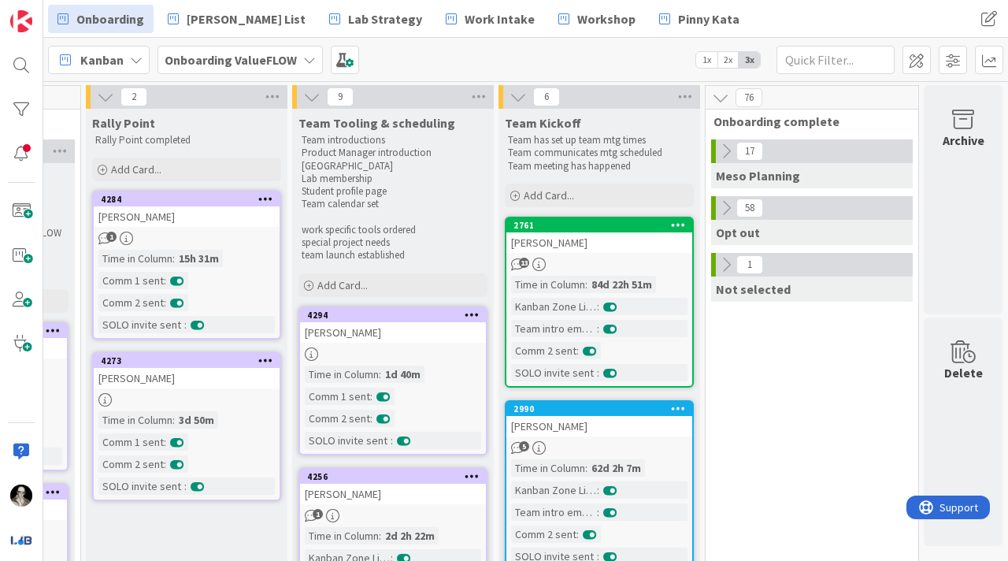
click at [726, 263] on icon at bounding box center [726, 264] width 17 height 17
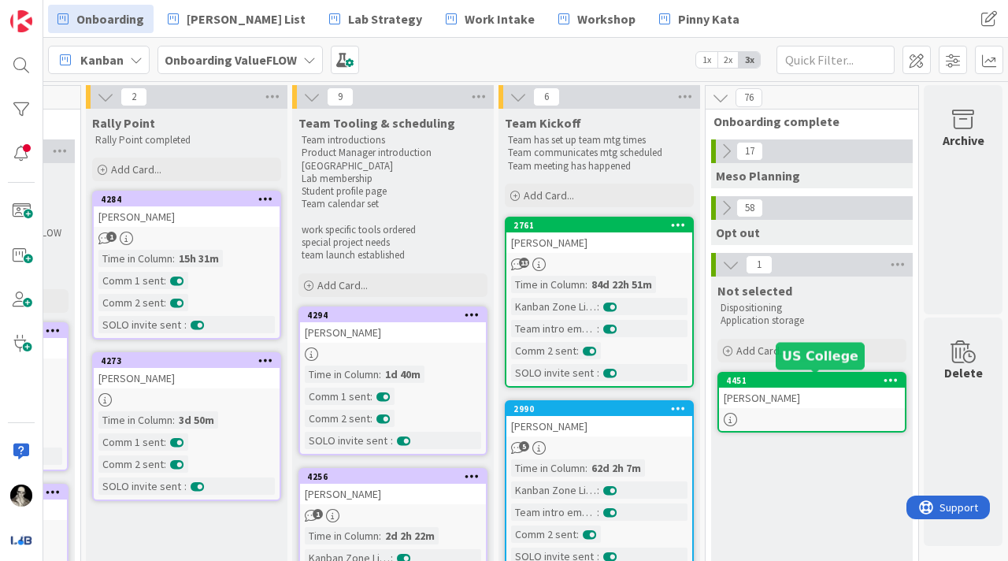
click at [814, 384] on div "4451" at bounding box center [815, 380] width 179 height 11
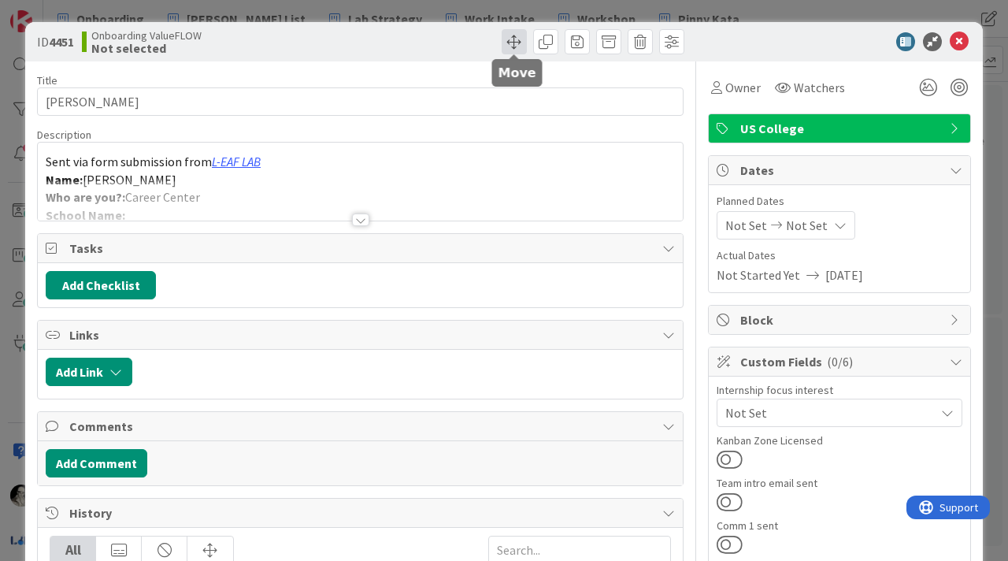
click at [517, 38] on span at bounding box center [514, 41] width 25 height 25
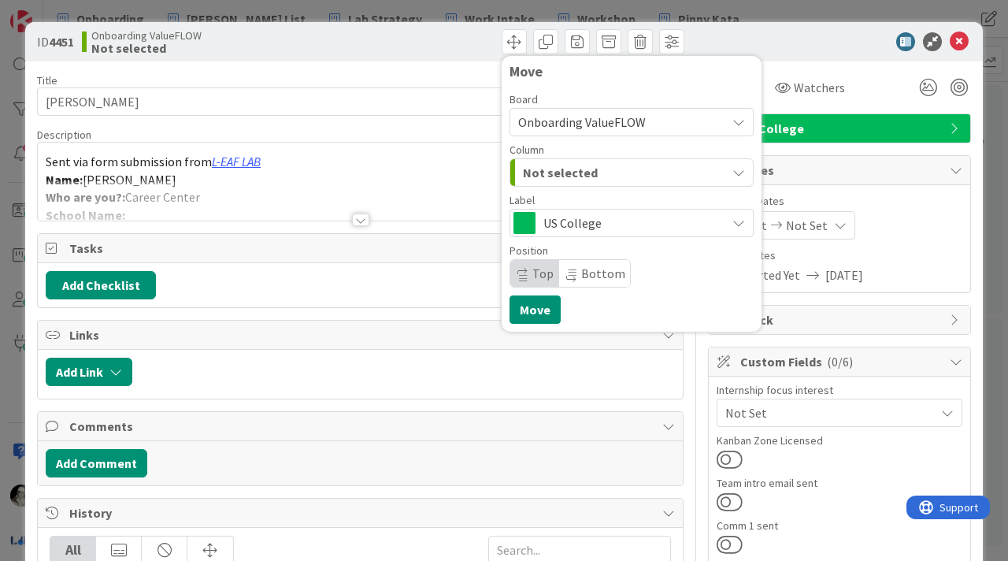
click at [551, 167] on span "Not selected" at bounding box center [560, 172] width 75 height 20
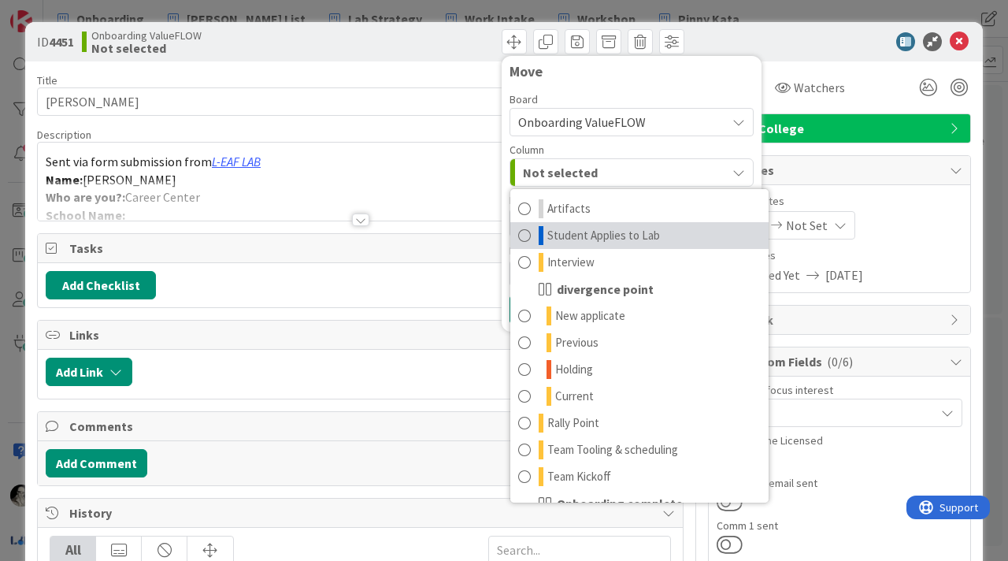
click at [525, 230] on span at bounding box center [524, 235] width 13 height 19
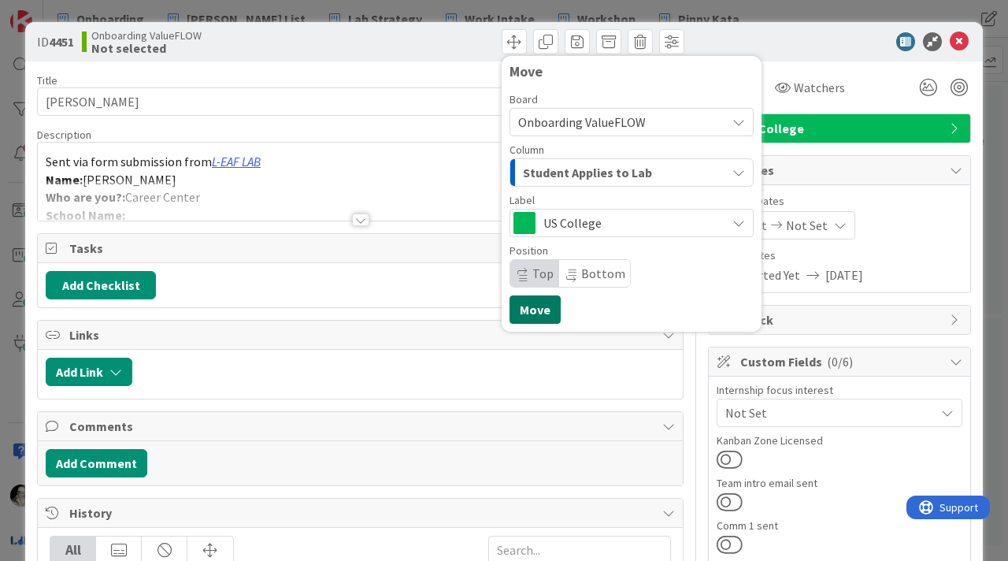
click at [527, 306] on button "Move" at bounding box center [535, 309] width 51 height 28
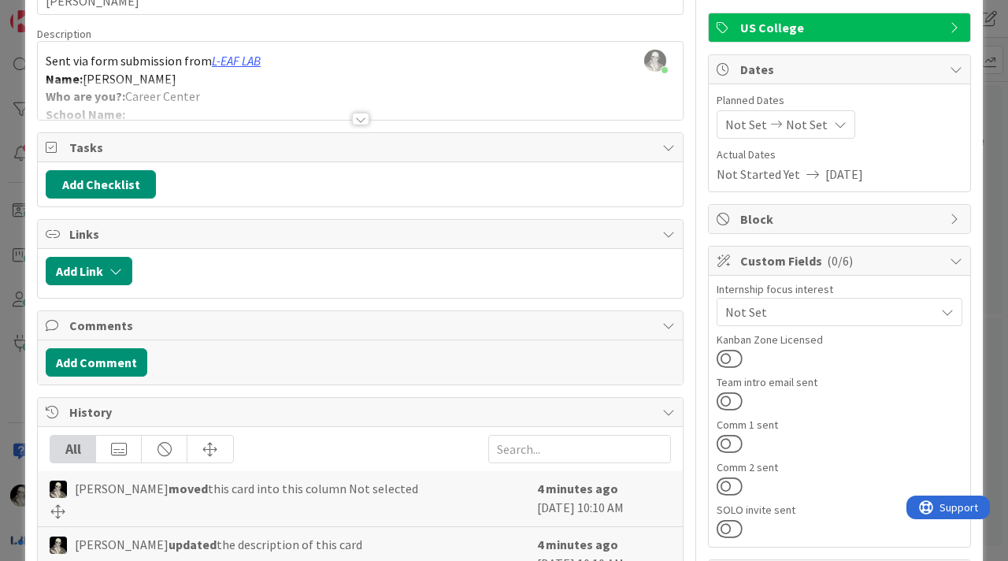
scroll to position [122, 0]
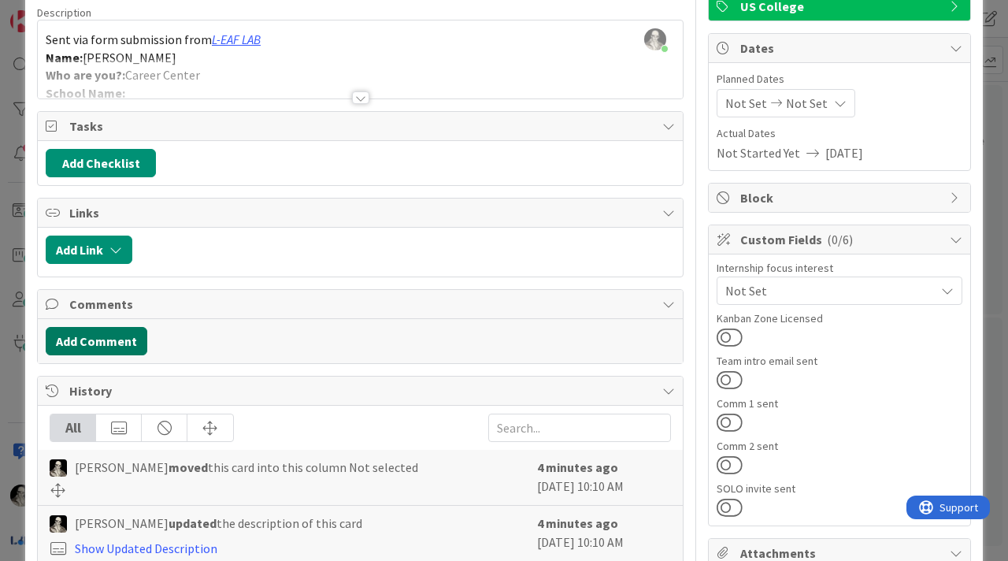
click at [131, 331] on button "Add Comment" at bounding box center [97, 341] width 102 height 28
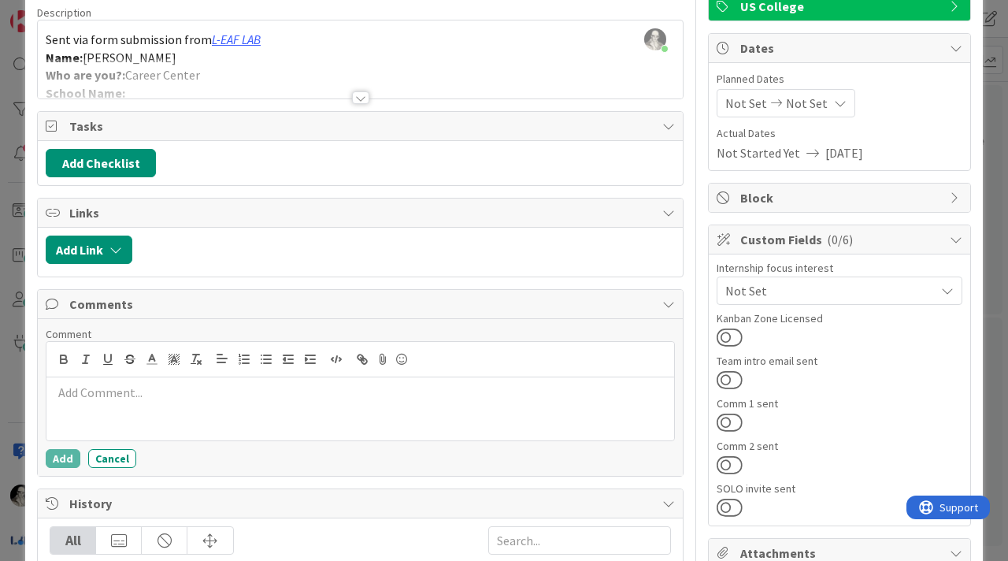
click at [147, 396] on p at bounding box center [360, 393] width 615 height 18
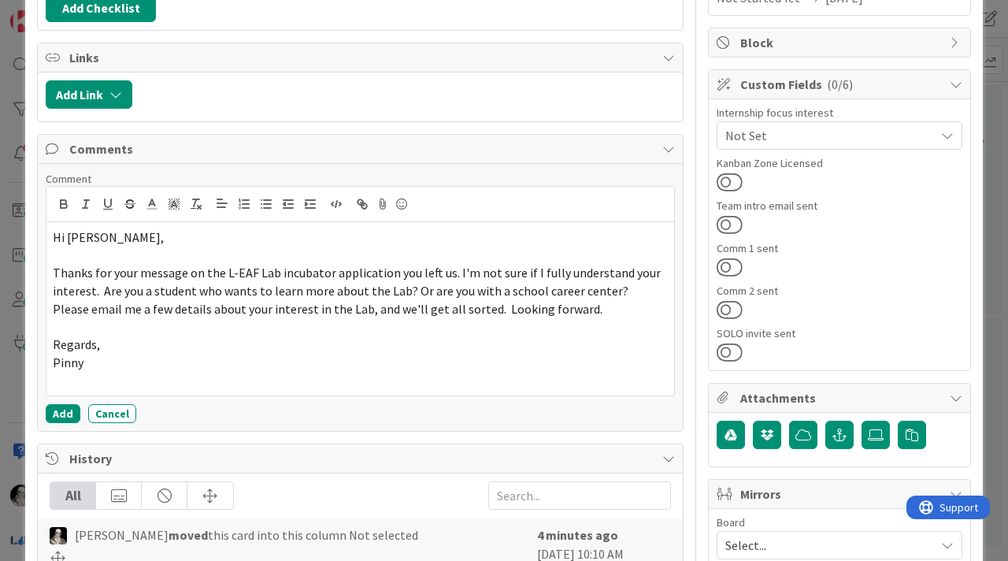
scroll to position [285, 0]
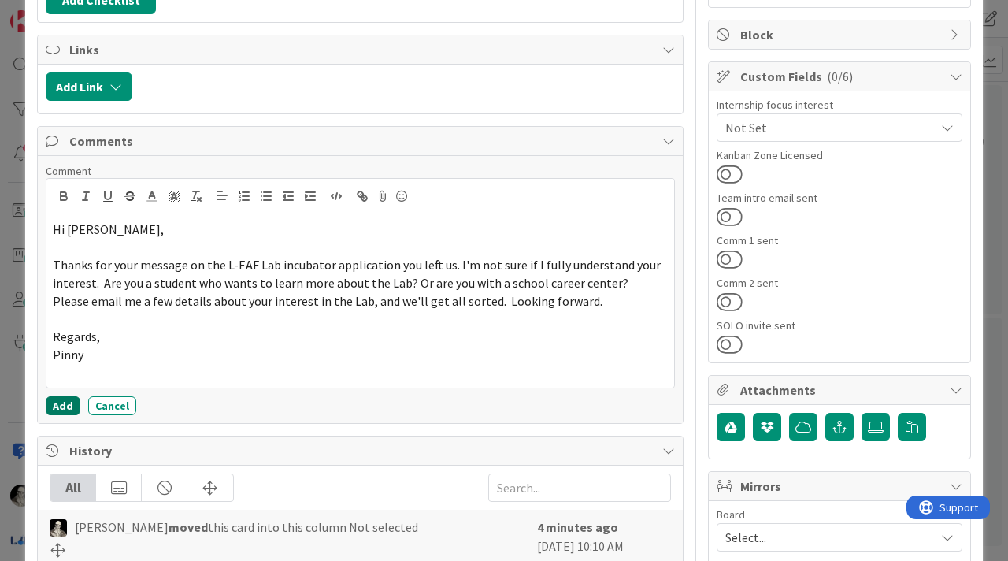
click at [57, 398] on button "Add" at bounding box center [63, 405] width 35 height 19
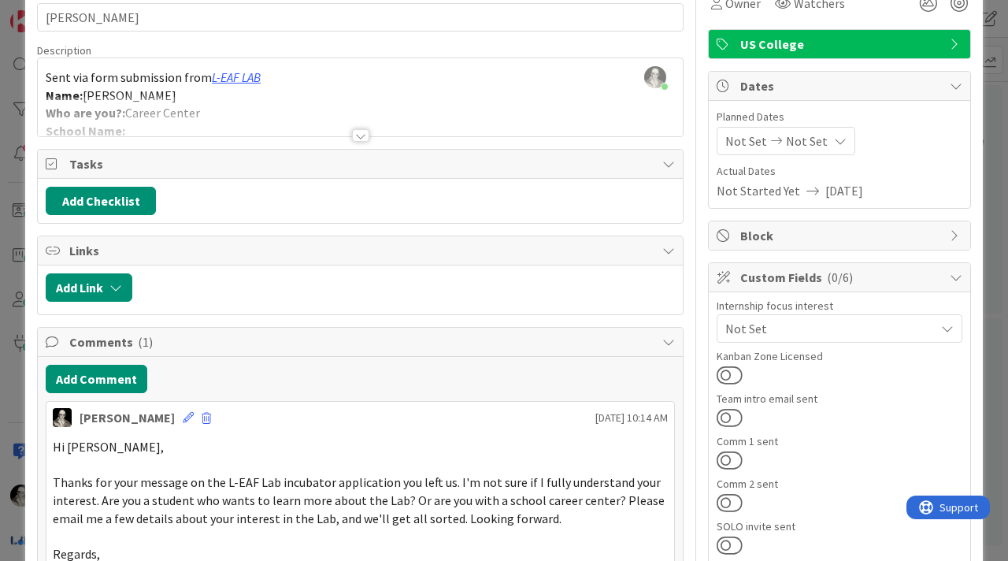
scroll to position [0, 0]
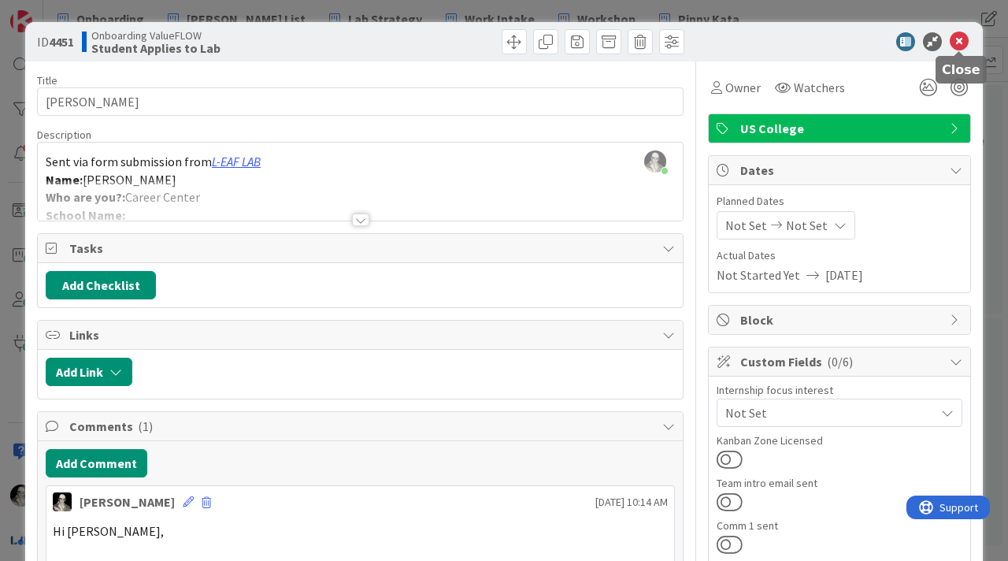
click at [960, 41] on icon at bounding box center [959, 41] width 19 height 19
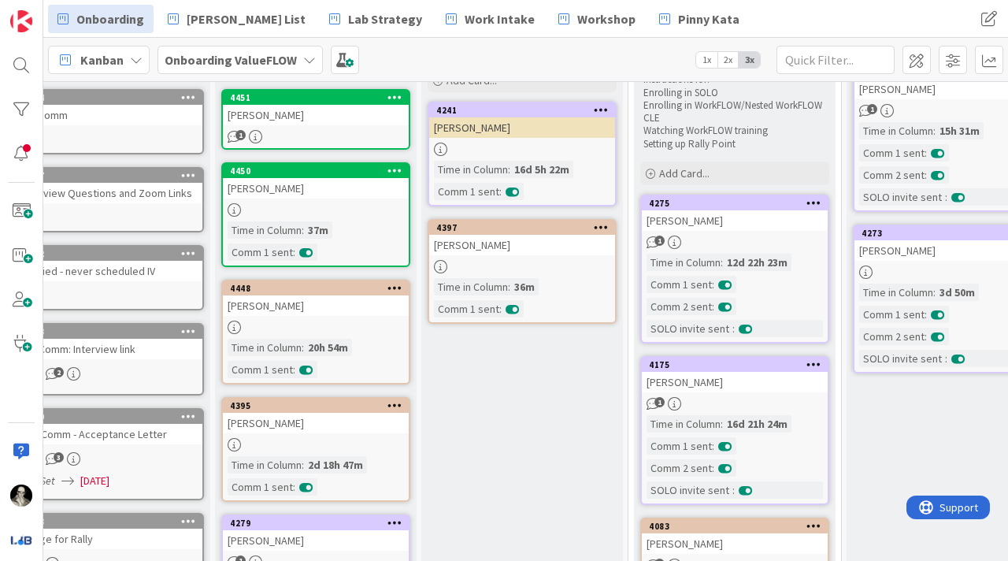
scroll to position [0, 40]
